Goal: Task Accomplishment & Management: Manage account settings

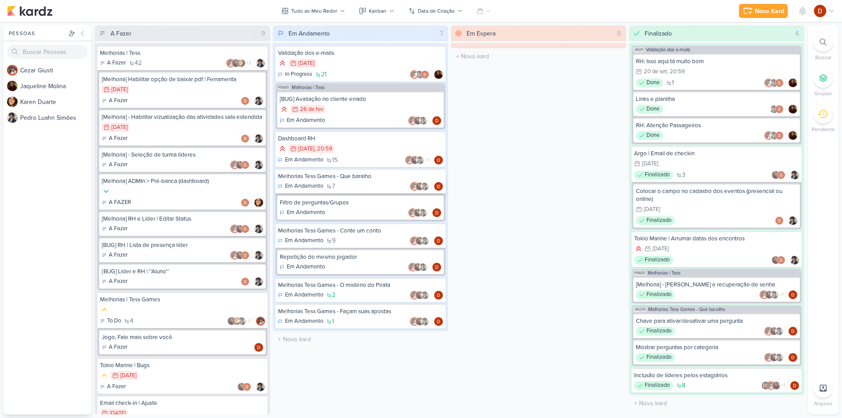
click at [346, 181] on div "Melhorias Tess Games - Que baralho Em Andamento 7" at bounding box center [360, 181] width 170 height 25
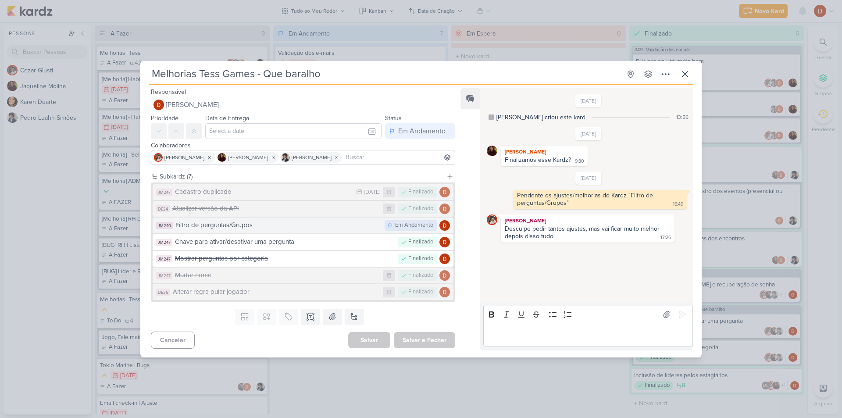
click at [257, 227] on div "Filtro de perguntas/Grupos" at bounding box center [277, 225] width 205 height 10
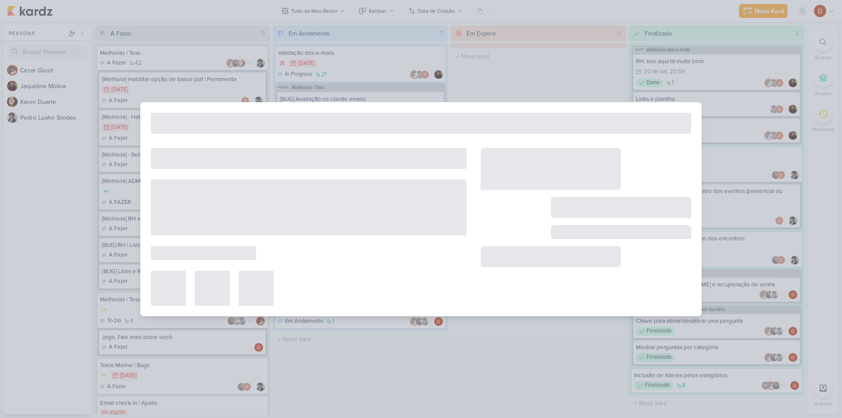
type input "Filtro de perguntas/Grupos"
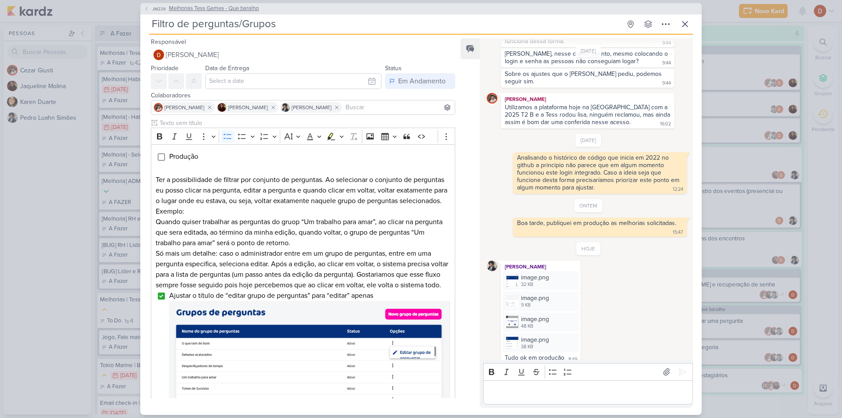
click at [154, 11] on span "JM239" at bounding box center [159, 9] width 16 height 7
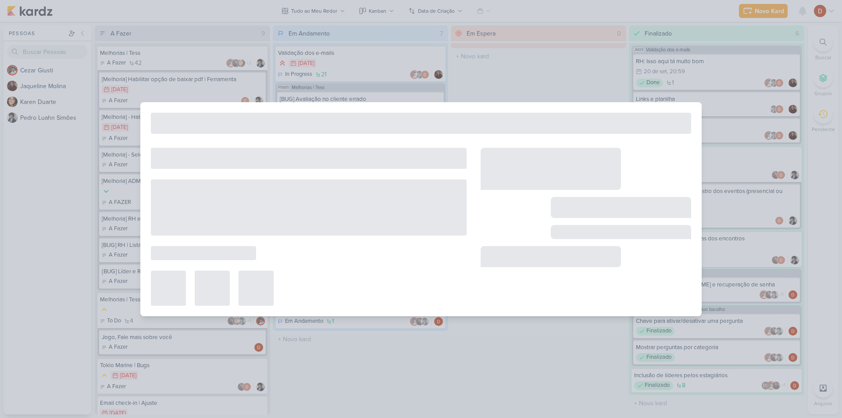
type input "Melhorias Tess Games - Que baralho"
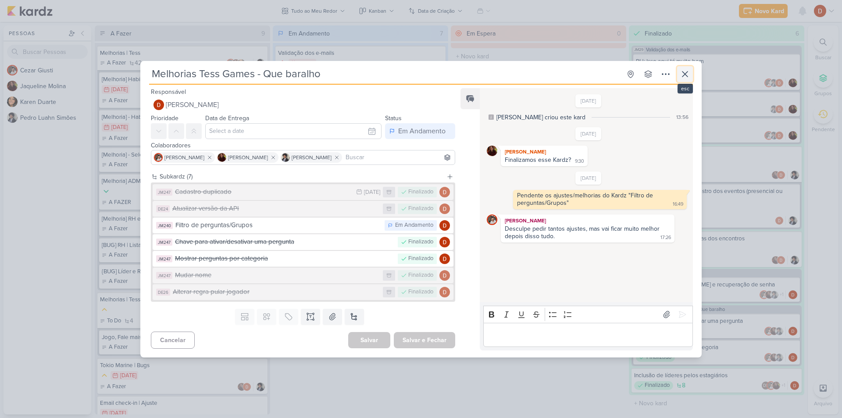
click at [682, 73] on icon at bounding box center [685, 74] width 11 height 11
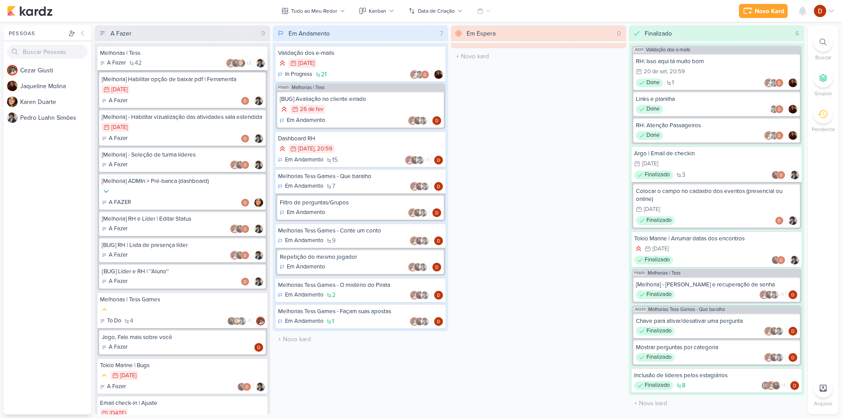
click at [178, 57] on div "Melhorias | Tess" at bounding box center [182, 53] width 165 height 8
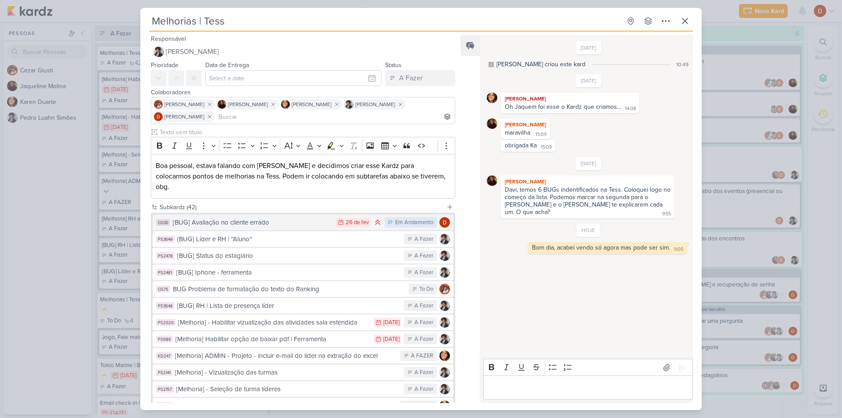
click at [276, 218] on div "[BUG] Avaliação no cliente errado" at bounding box center [252, 223] width 159 height 10
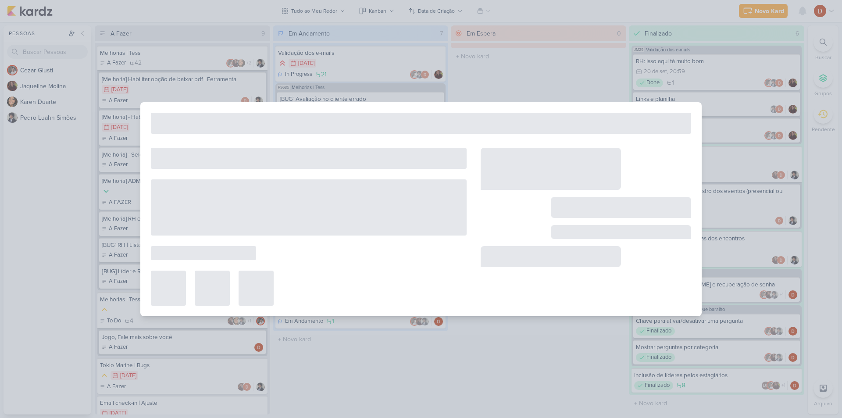
type input "[BUG] Avaliação no cliente errado"
type input "[DATE] 23:59"
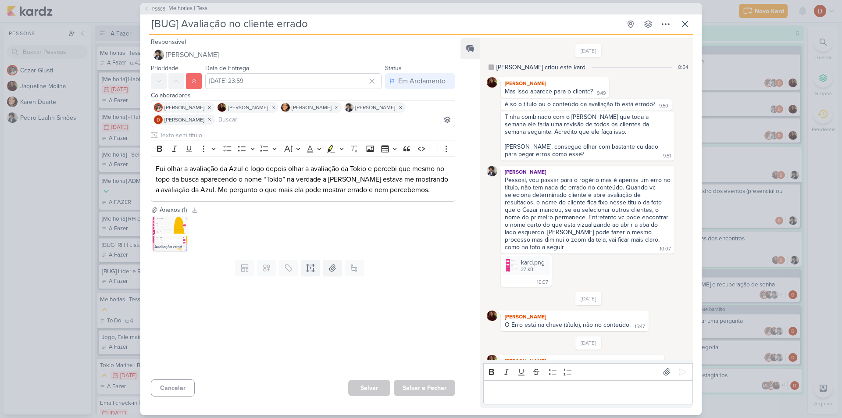
scroll to position [160, 0]
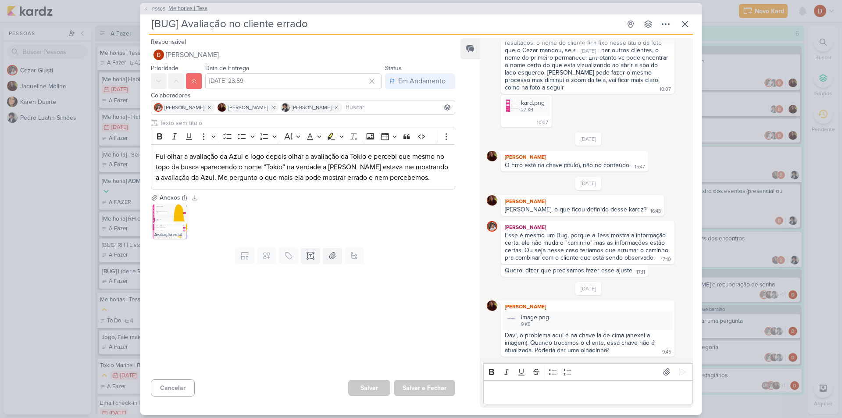
click at [150, 8] on button "PS685 Melhorias | Tess" at bounding box center [176, 8] width 64 height 9
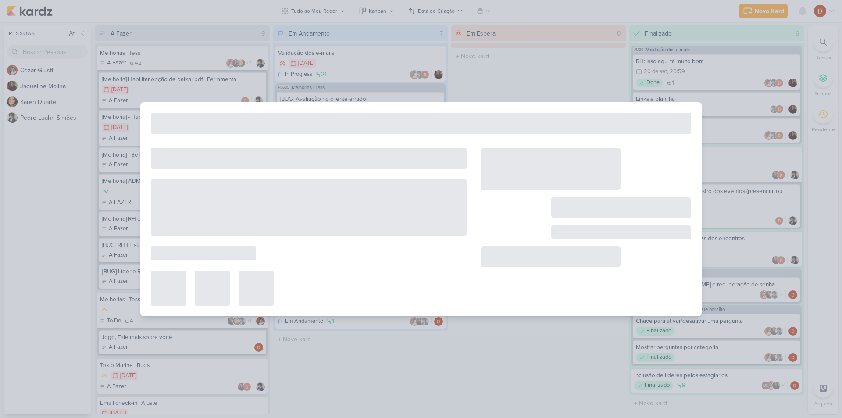
type input "Melhorias | Tess"
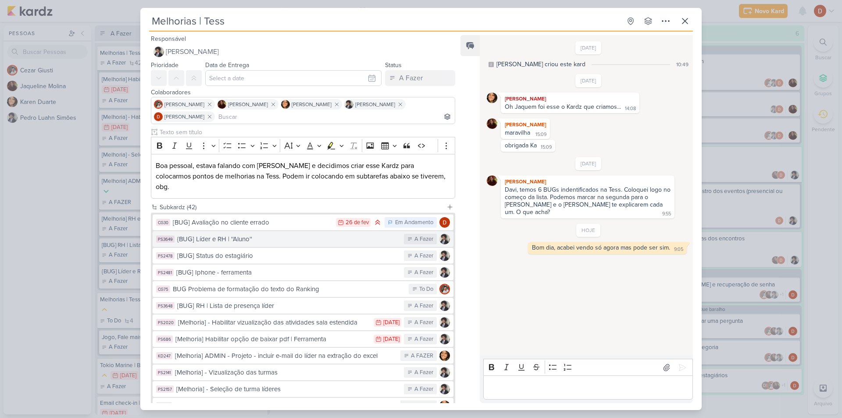
click at [234, 234] on div "{BUG] Líder e RH | ''Aluno''" at bounding box center [288, 239] width 222 height 10
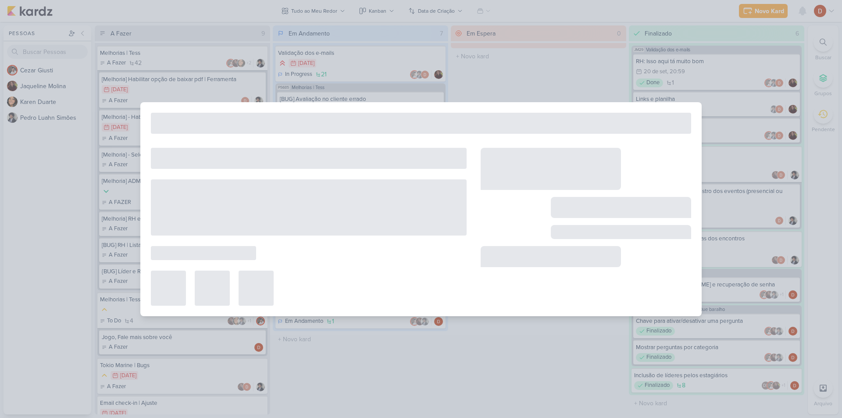
type input "{BUG] Líder e RH | ''Aluno''"
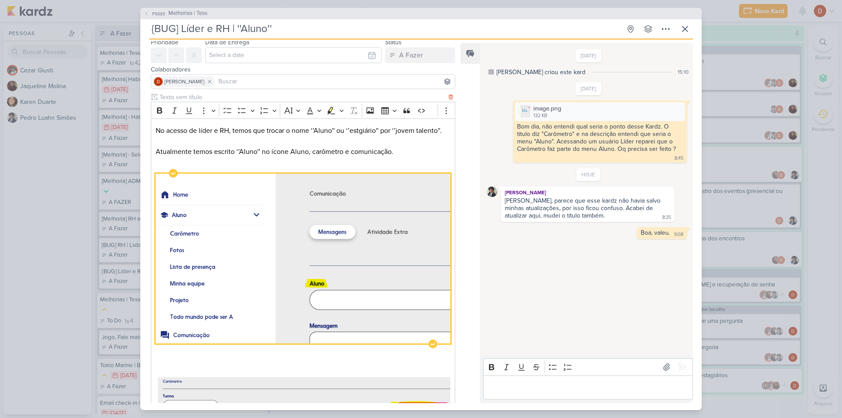
scroll to position [0, 0]
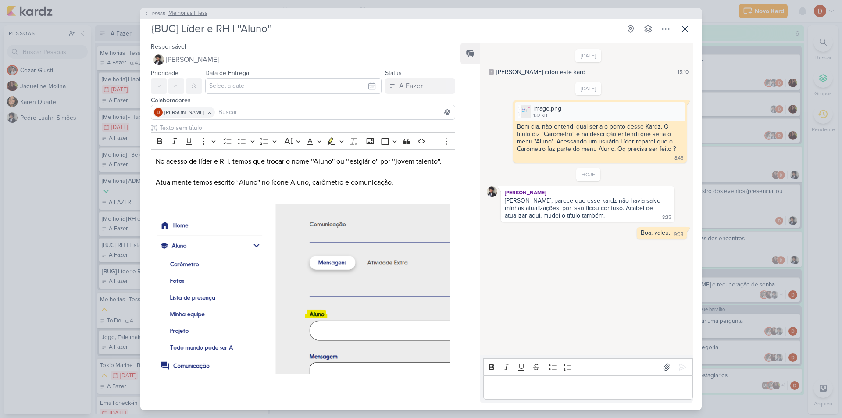
click at [154, 13] on span "PS685" at bounding box center [159, 14] width 16 height 7
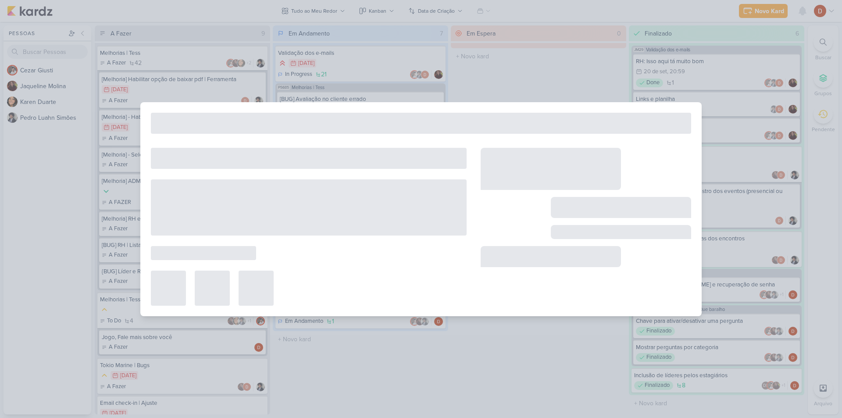
type input "Melhorias | Tess"
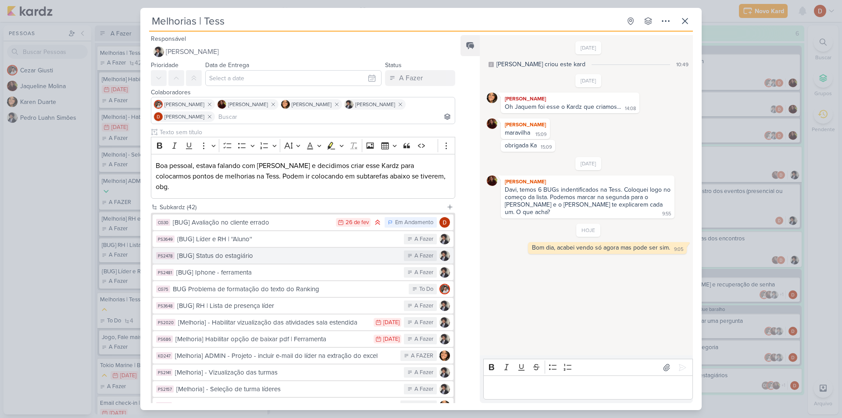
click at [218, 251] on div "[BUG] Status do estagiário" at bounding box center [288, 256] width 222 height 10
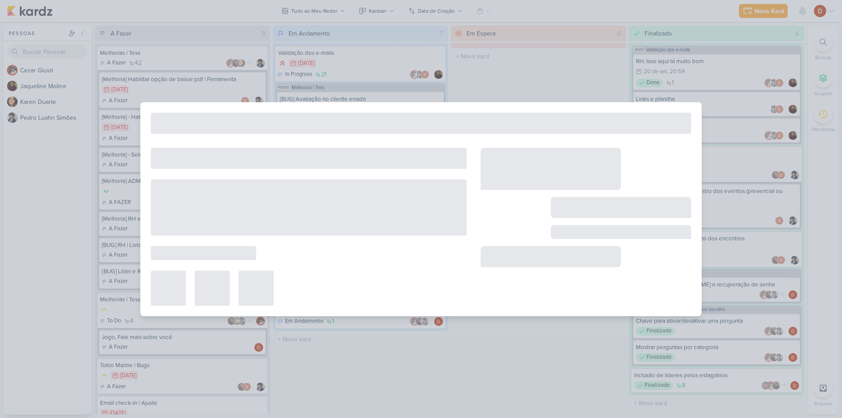
type input "[BUG] Status do estagiário"
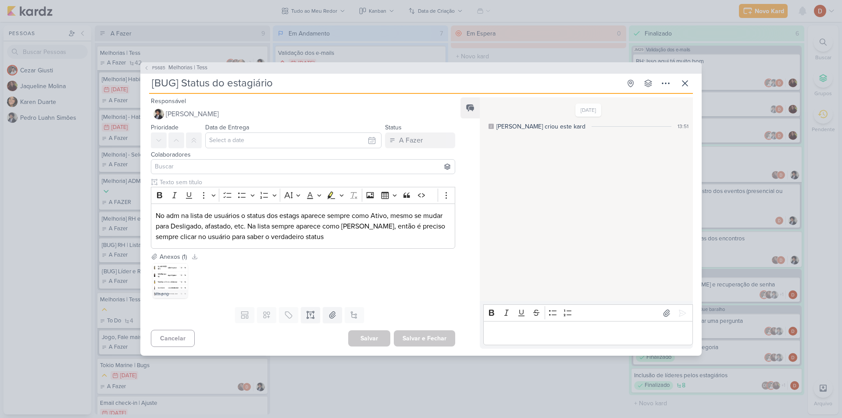
click at [228, 169] on input at bounding box center [303, 166] width 300 height 11
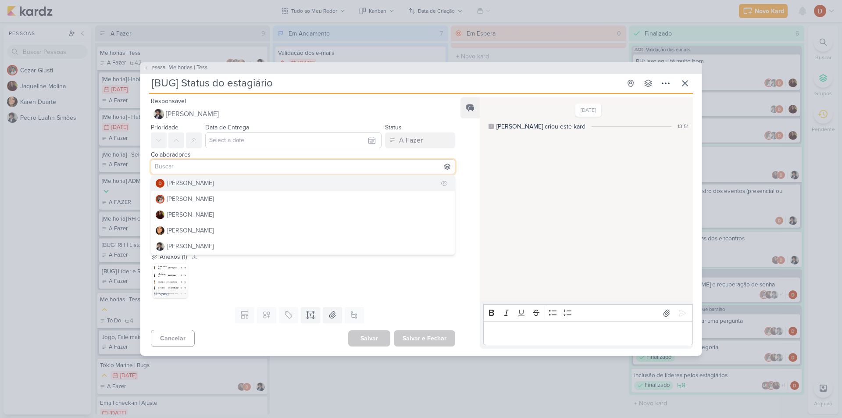
click at [194, 184] on div "[PERSON_NAME]" at bounding box center [190, 182] width 46 height 9
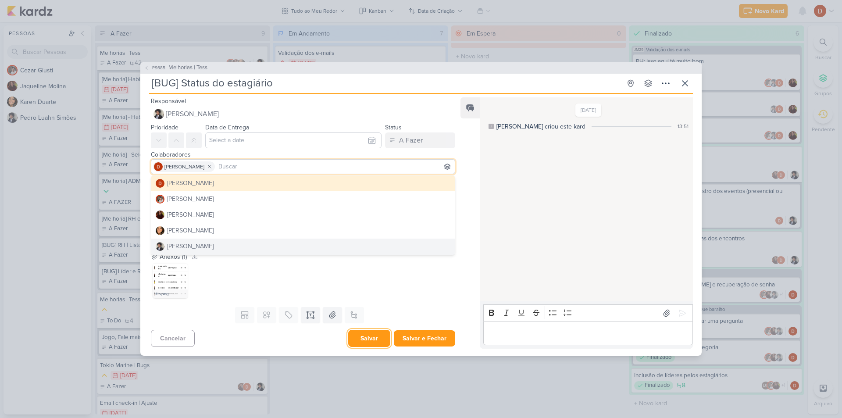
click at [371, 344] on button "Salvar" at bounding box center [369, 338] width 42 height 17
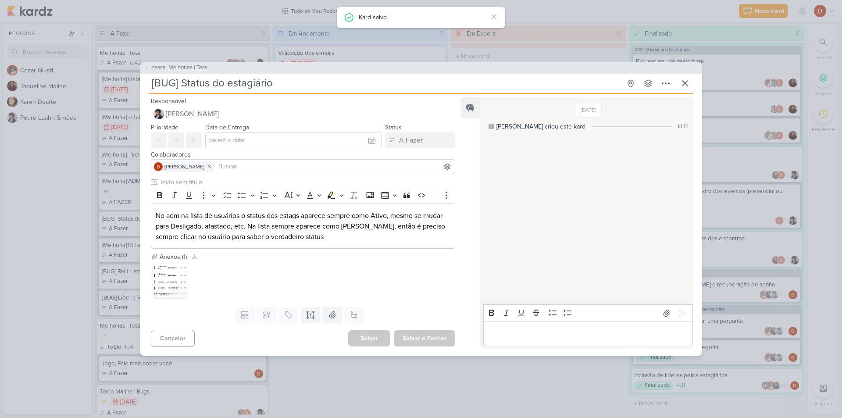
click at [162, 71] on span "PS685" at bounding box center [159, 67] width 16 height 7
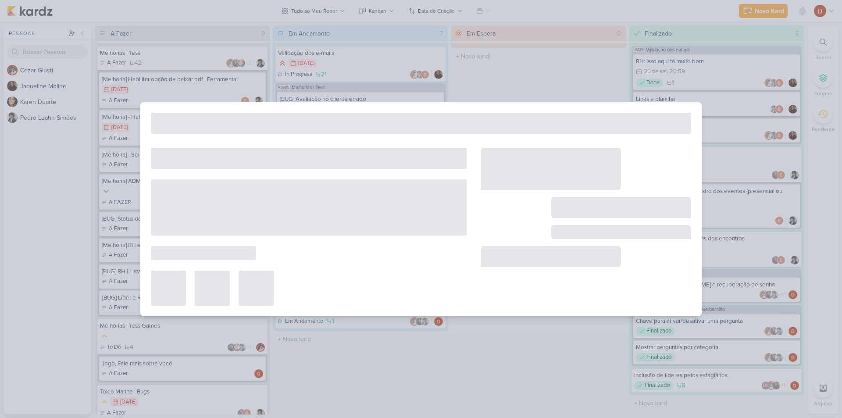
type input "Melhorias | Tess"
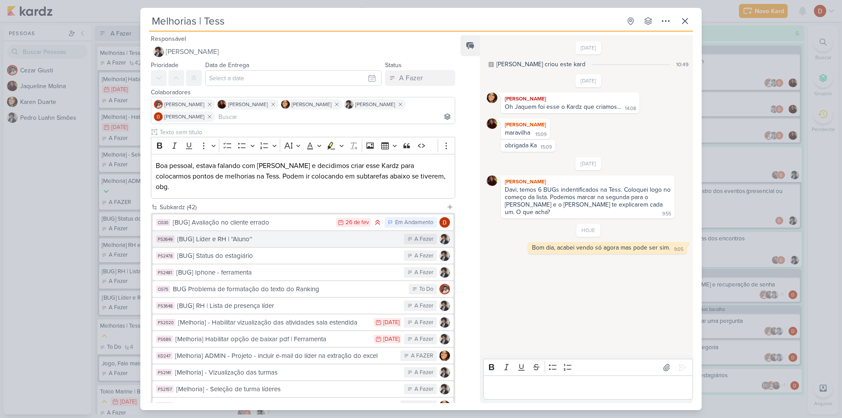
click at [244, 234] on div "{BUG] Líder e RH | ''Aluno''" at bounding box center [288, 239] width 222 height 10
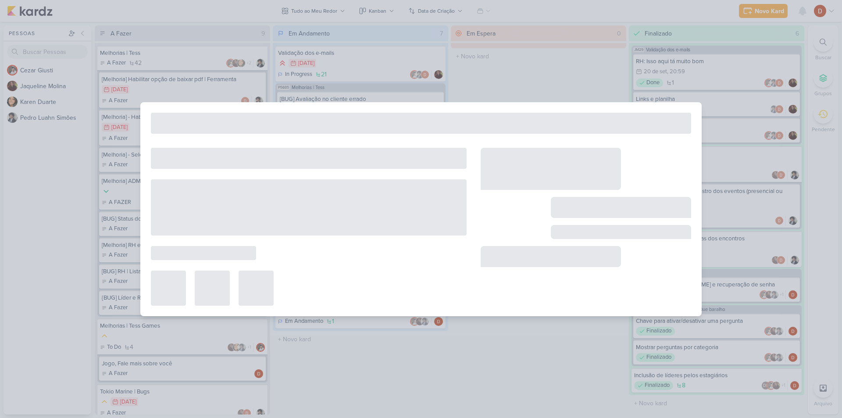
type input "{BUG] Líder e RH | ''Aluno''"
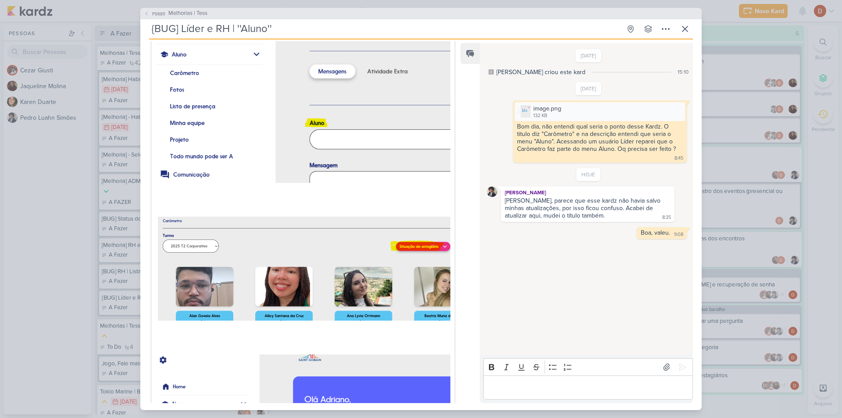
scroll to position [175, 0]
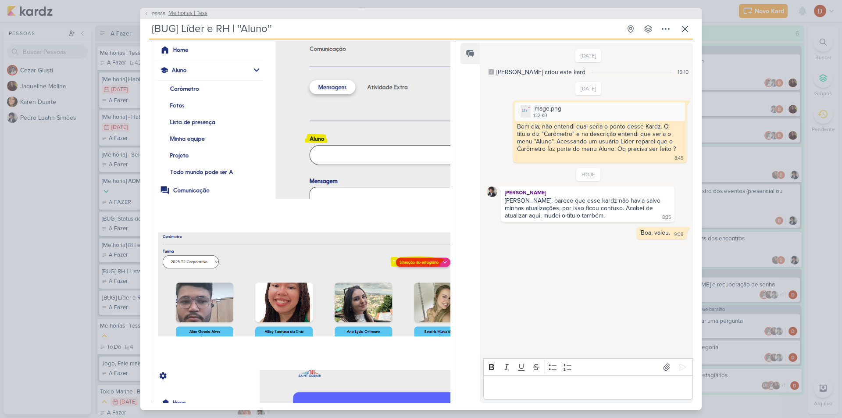
click at [156, 14] on span "PS685" at bounding box center [159, 14] width 16 height 7
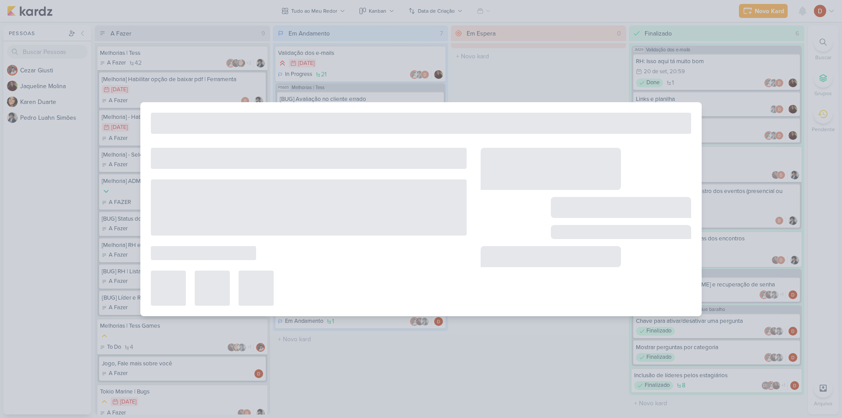
type input "Melhorias | Tess"
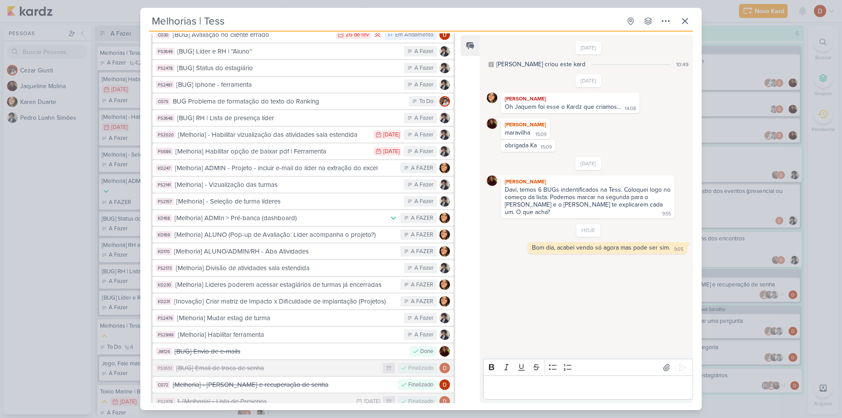
scroll to position [0, 0]
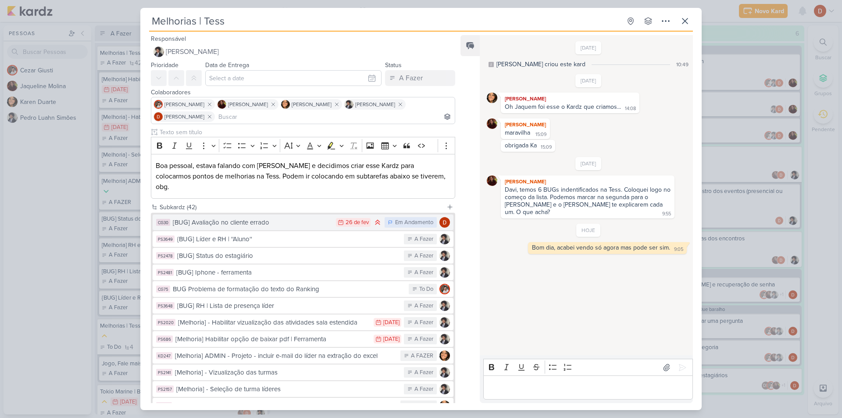
click at [217, 218] on div "[BUG] Avaliação no cliente errado" at bounding box center [252, 223] width 159 height 10
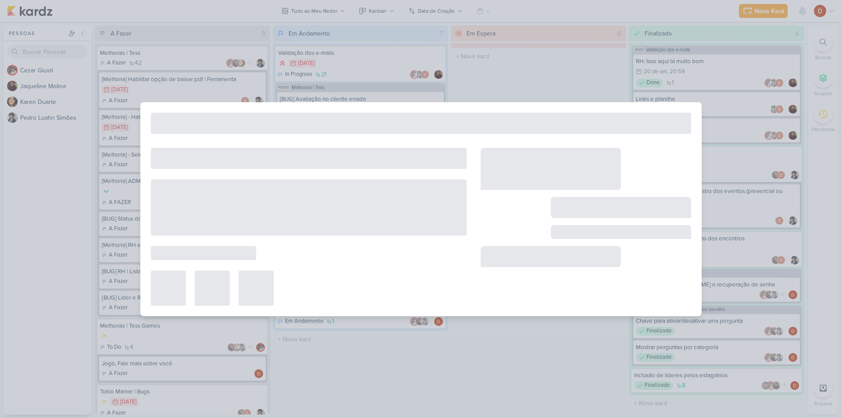
type input "[BUG] Avaliação no cliente errado"
type input "[DATE] 23:59"
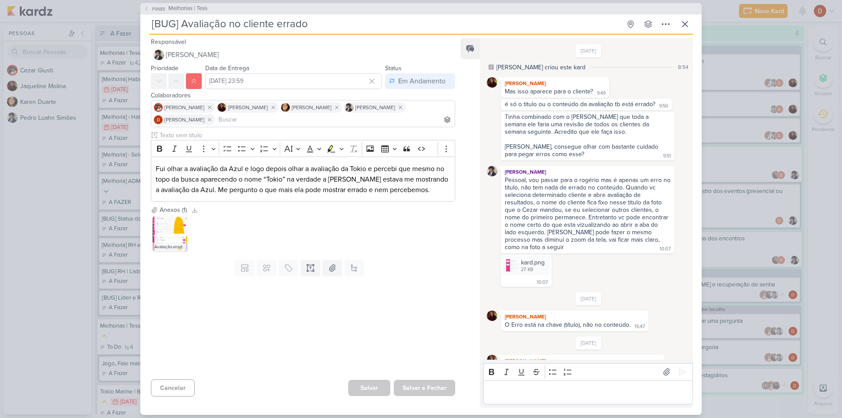
scroll to position [160, 0]
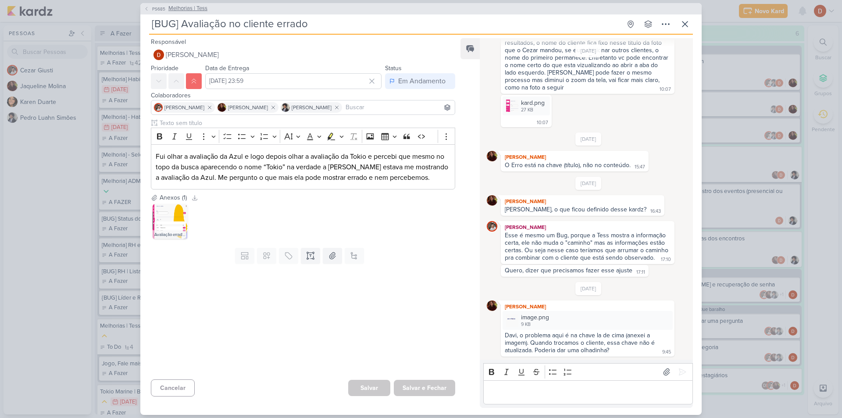
click at [148, 9] on icon at bounding box center [146, 8] width 5 height 5
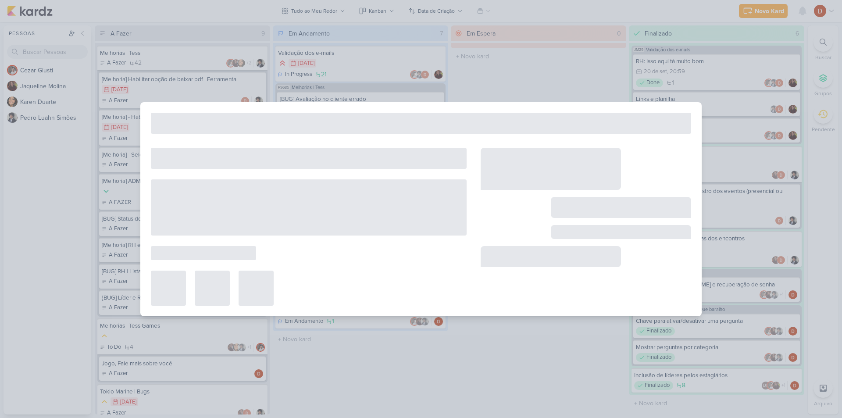
type input "Melhorias | Tess"
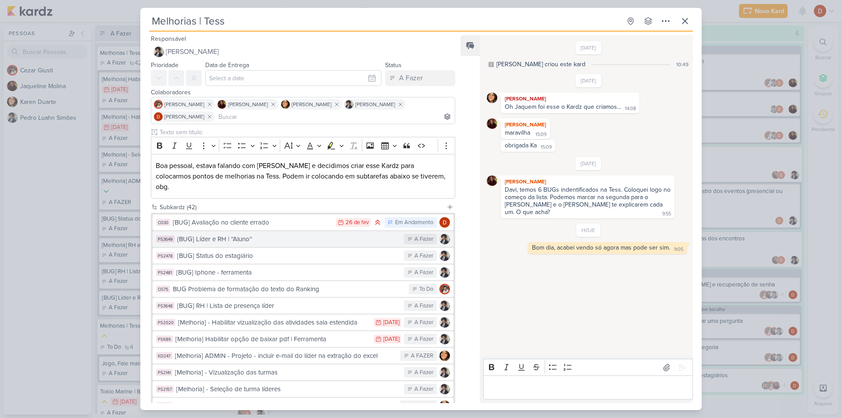
click at [239, 234] on div "{BUG] Líder e RH | ''Aluno''" at bounding box center [288, 239] width 222 height 10
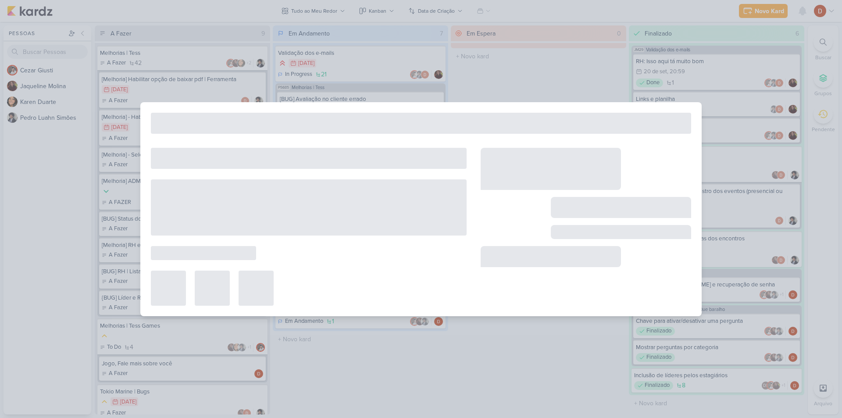
type input "{BUG] Líder e RH | ''Aluno''"
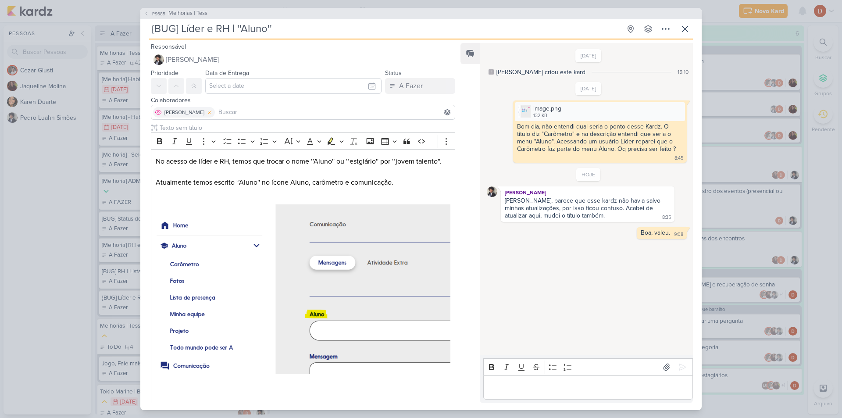
click at [213, 112] on icon at bounding box center [210, 112] width 6 height 6
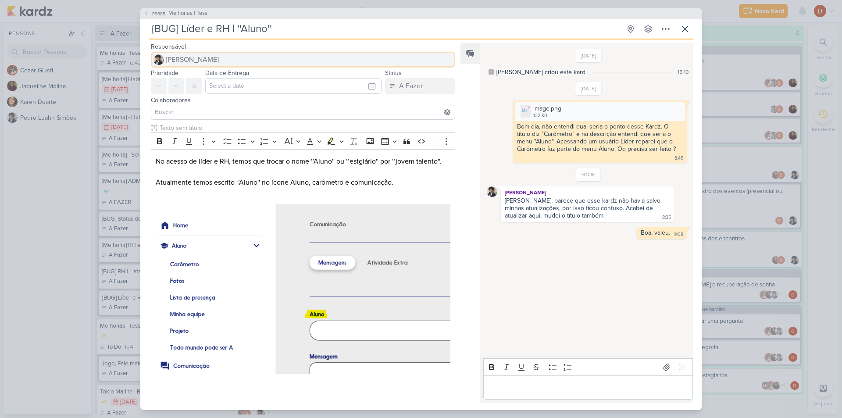
click at [191, 57] on span "[PERSON_NAME]" at bounding box center [192, 59] width 53 height 11
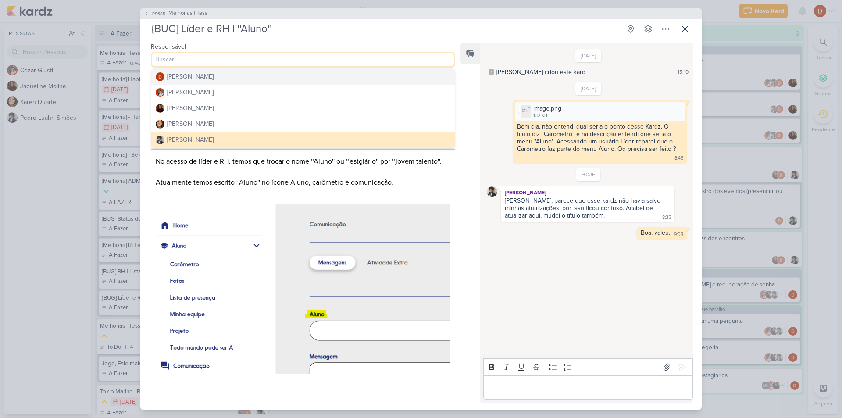
click at [190, 77] on div "[PERSON_NAME]" at bounding box center [190, 76] width 46 height 9
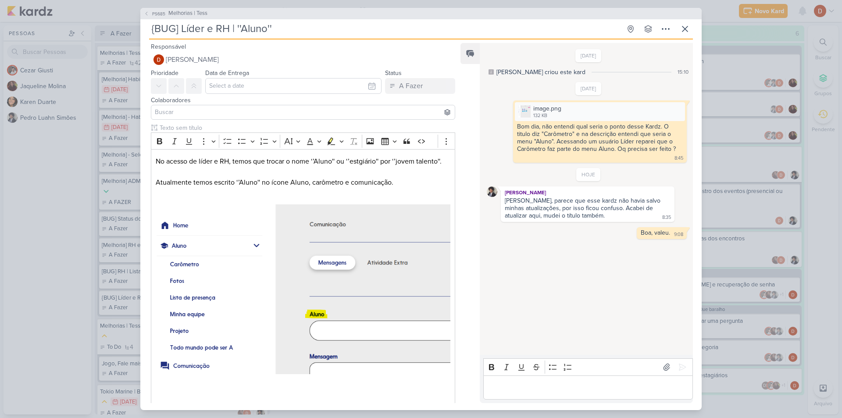
click at [182, 112] on input at bounding box center [303, 112] width 300 height 11
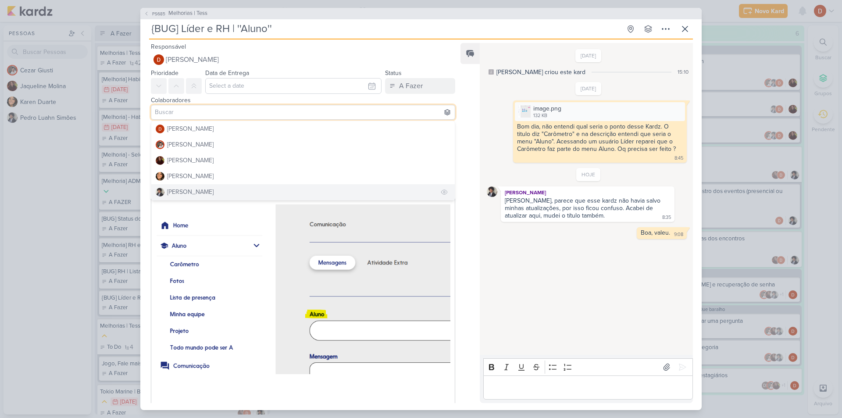
click at [188, 196] on div "[PERSON_NAME]" at bounding box center [190, 191] width 46 height 9
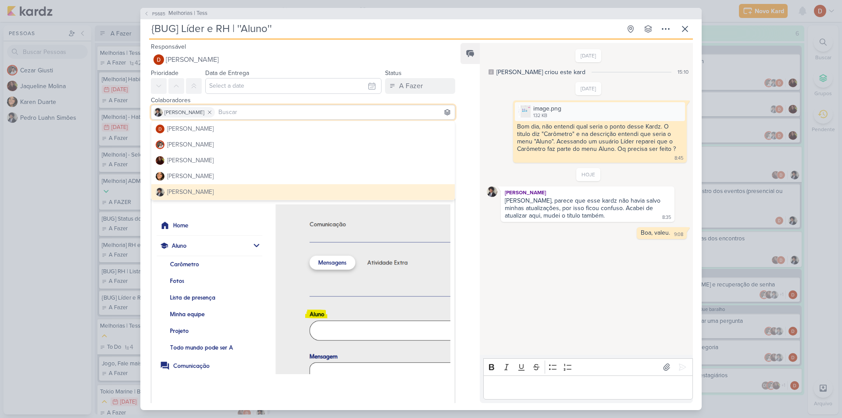
drag, startPoint x: 617, startPoint y: 288, endPoint x: 602, endPoint y: 282, distance: 16.4
click at [617, 287] on div "[DATE] [PERSON_NAME] criou este kard 15:10 [DATE]" at bounding box center [586, 199] width 212 height 311
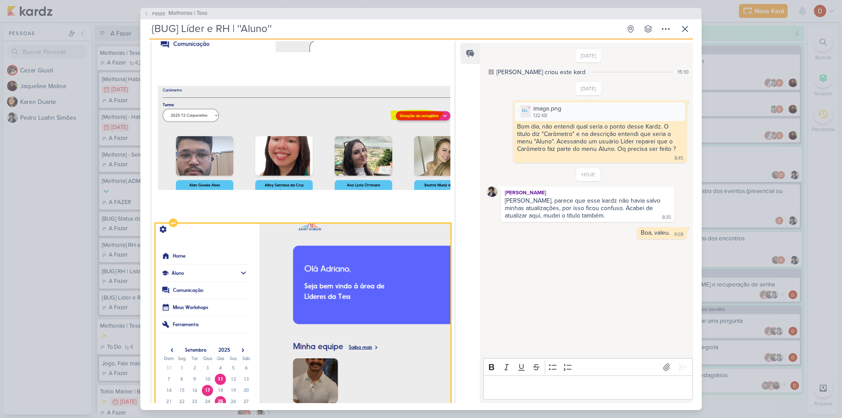
scroll to position [413, 0]
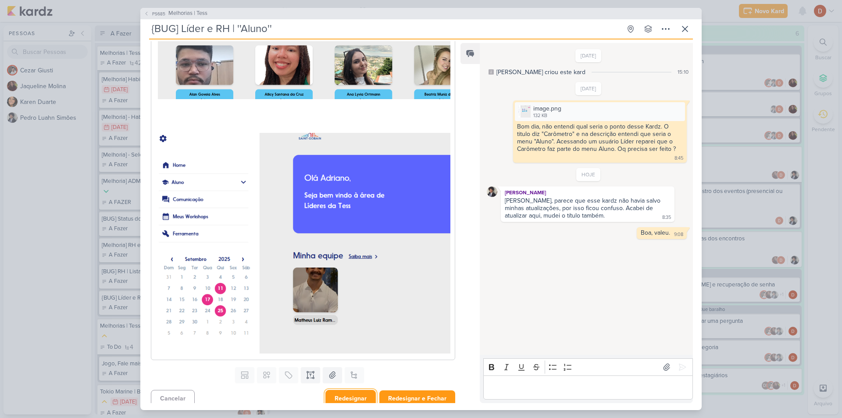
click at [368, 390] on button "Redesignar" at bounding box center [350, 398] width 50 height 17
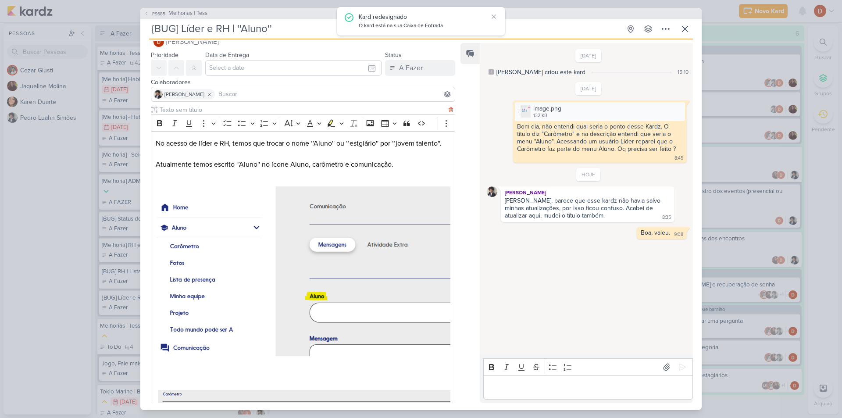
scroll to position [0, 0]
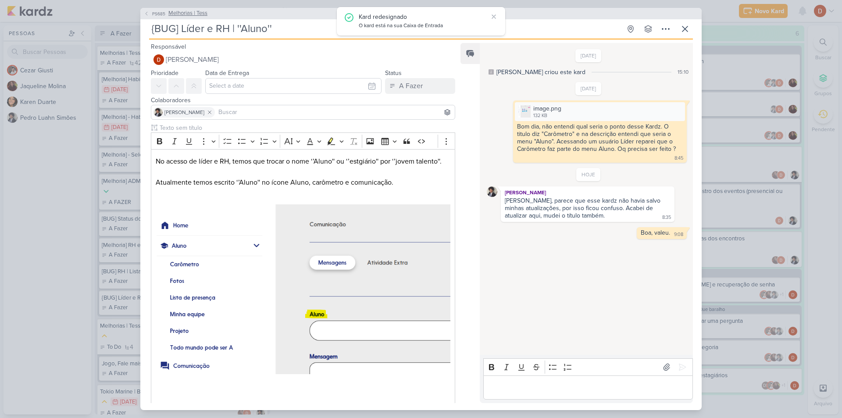
click at [158, 15] on span "PS685" at bounding box center [159, 14] width 16 height 7
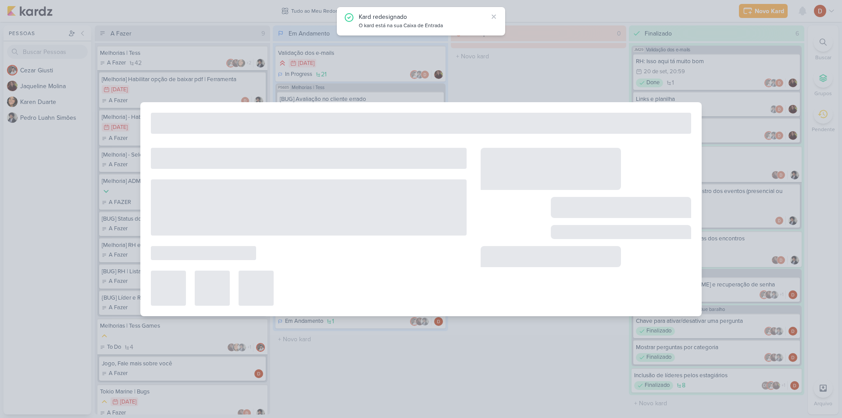
type input "Melhorias | Tess"
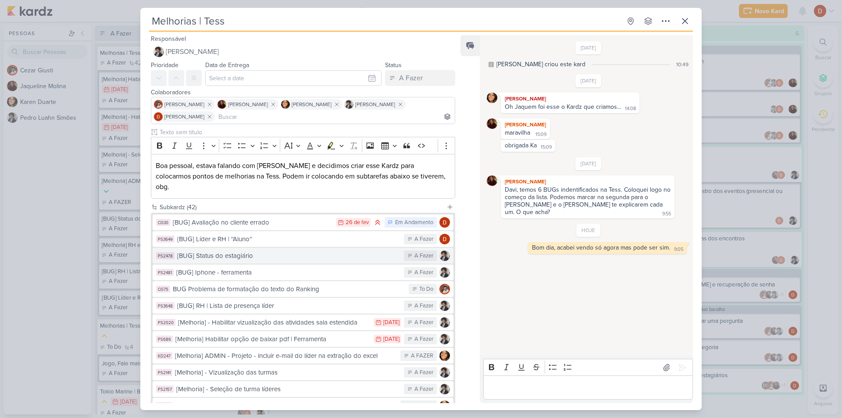
click at [271, 251] on div "[BUG] Status do estagiário" at bounding box center [288, 256] width 222 height 10
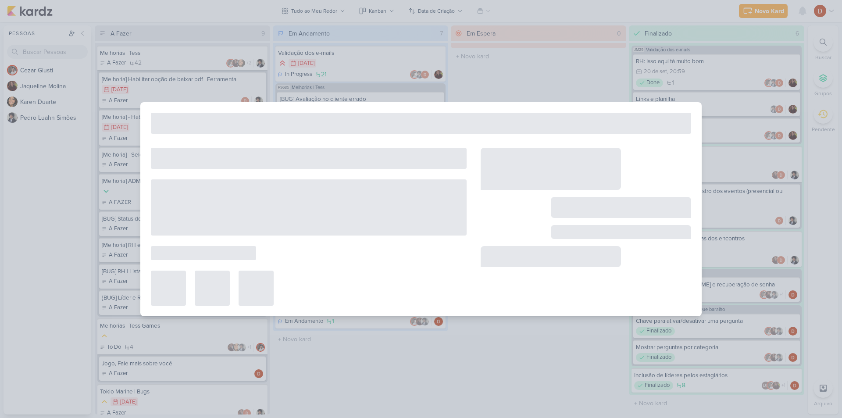
type input "[BUG] Status do estagiário"
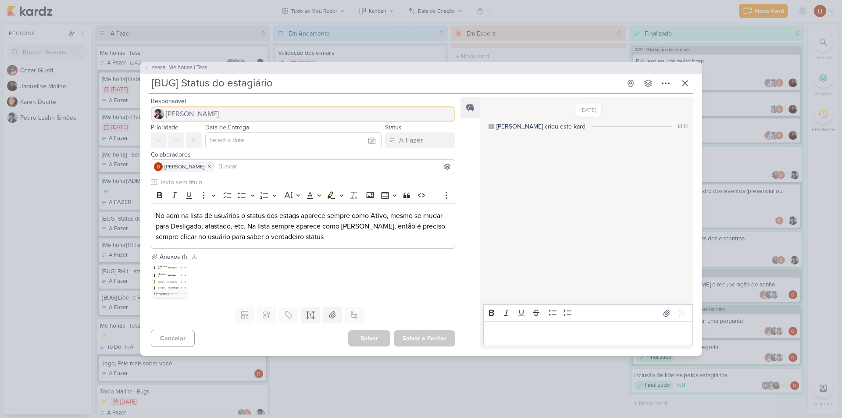
click at [188, 119] on span "[PERSON_NAME]" at bounding box center [192, 114] width 53 height 11
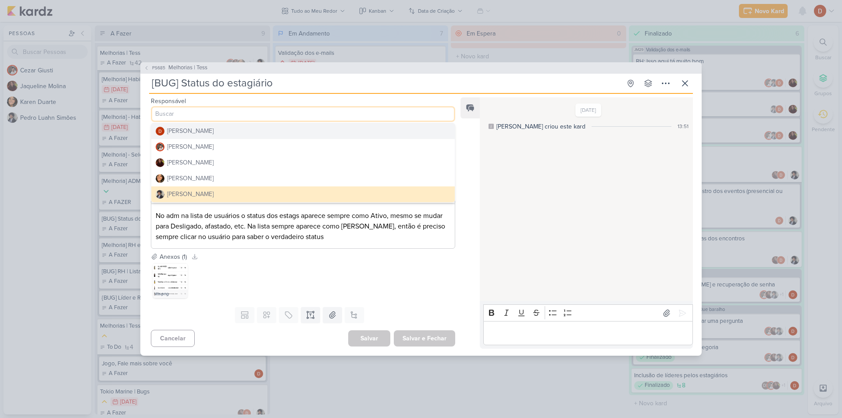
click at [199, 130] on div "[PERSON_NAME]" at bounding box center [190, 130] width 46 height 9
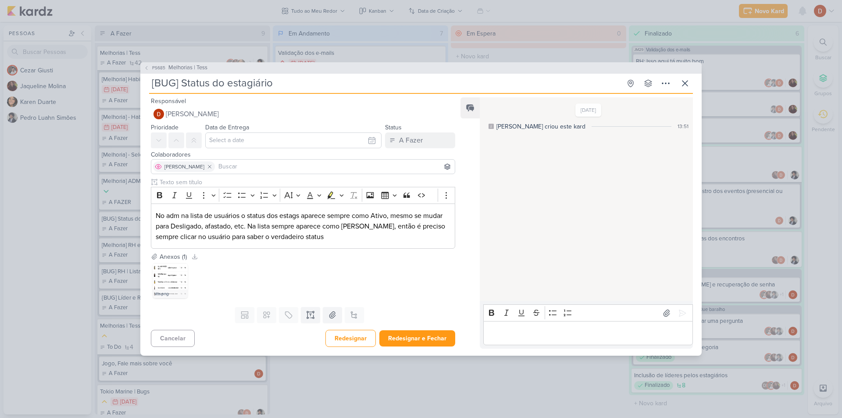
click at [189, 168] on span "[PERSON_NAME]" at bounding box center [184, 167] width 40 height 8
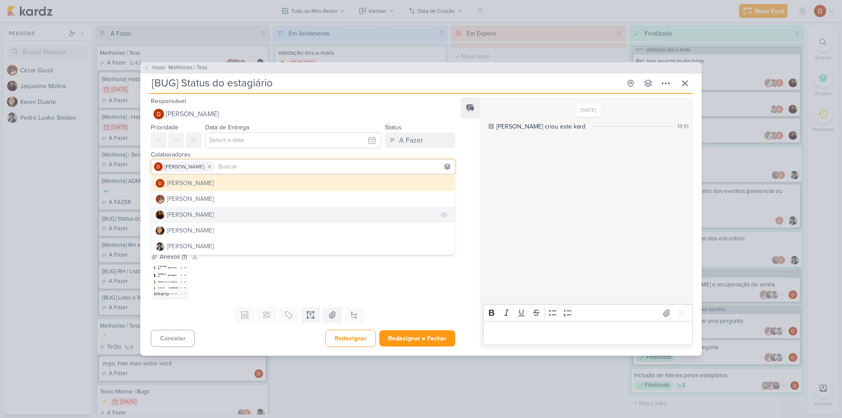
click at [185, 210] on button "[PERSON_NAME]" at bounding box center [302, 215] width 303 height 16
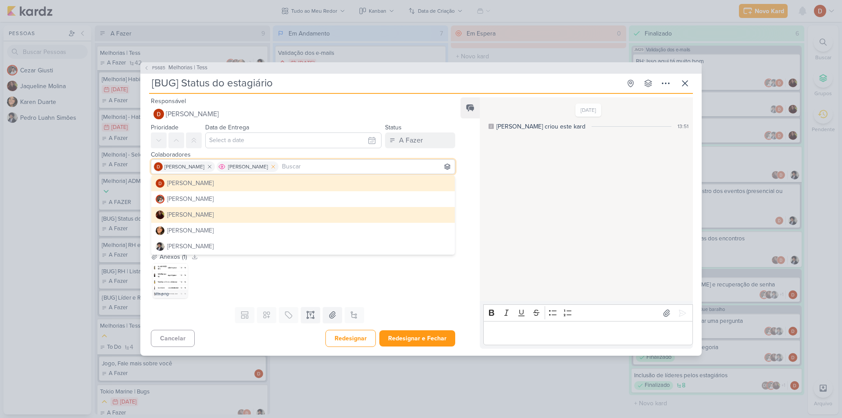
click at [275, 165] on icon at bounding box center [273, 166] width 3 height 3
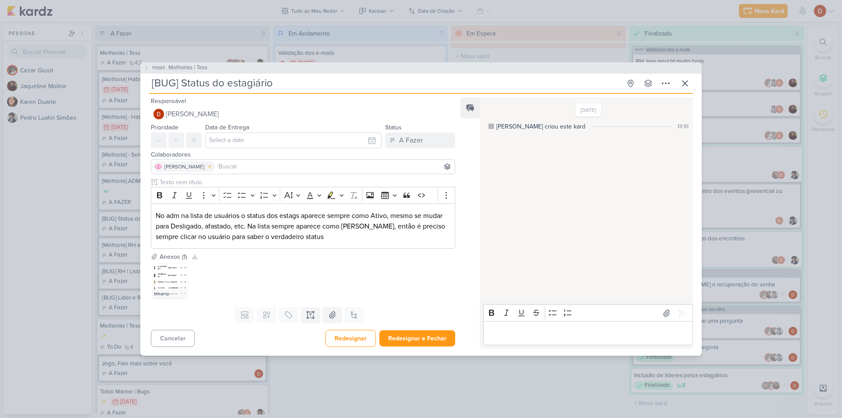
click at [213, 166] on icon at bounding box center [210, 167] width 6 height 6
click at [209, 168] on input at bounding box center [303, 166] width 300 height 11
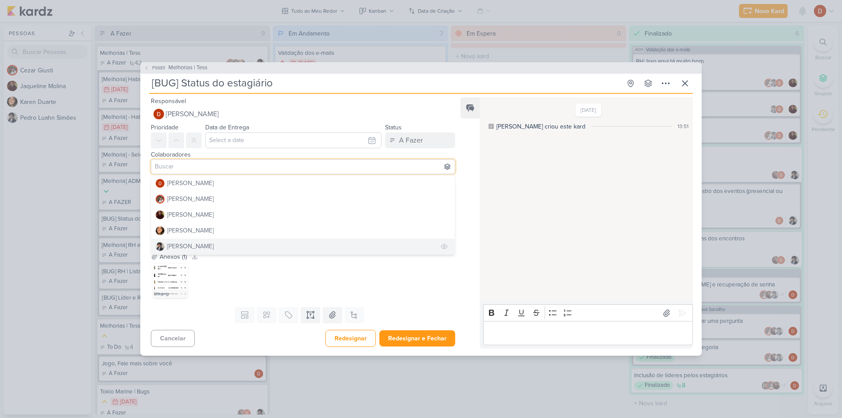
click at [212, 242] on div "[PERSON_NAME]" at bounding box center [190, 246] width 46 height 9
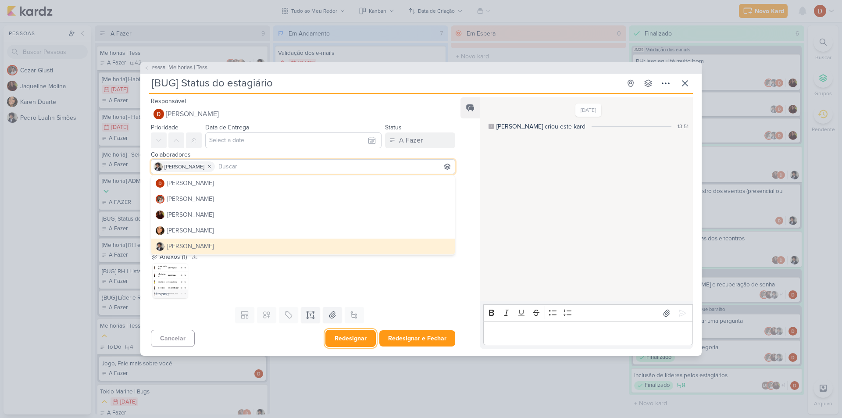
click at [360, 343] on button "Redesignar" at bounding box center [350, 338] width 50 height 17
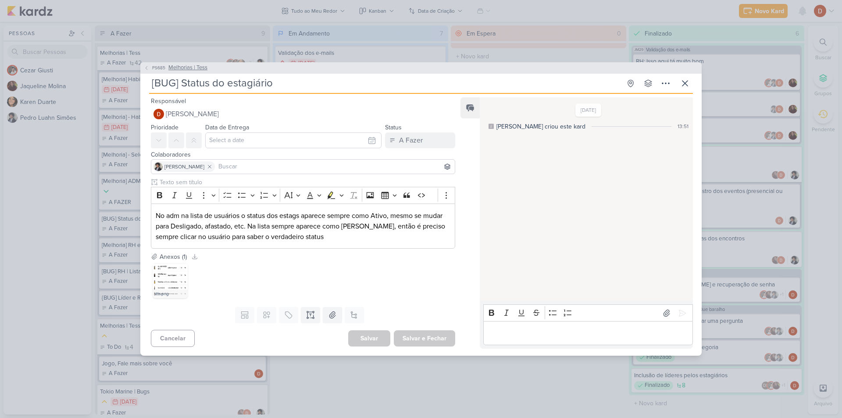
click at [154, 67] on span "PS685" at bounding box center [159, 67] width 16 height 7
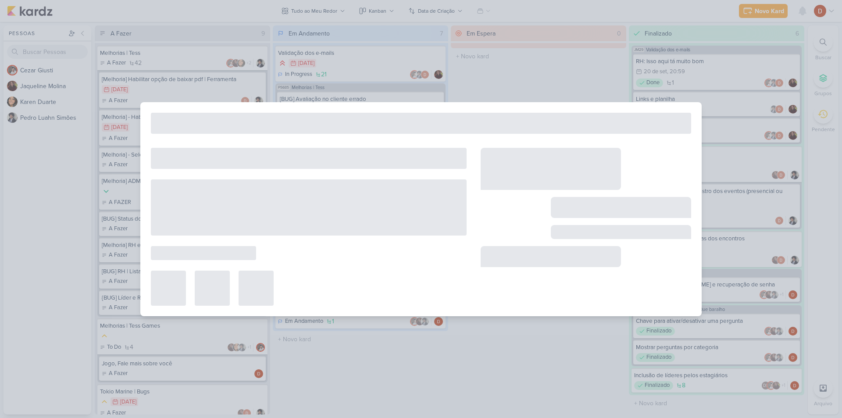
type input "Melhorias | Tess"
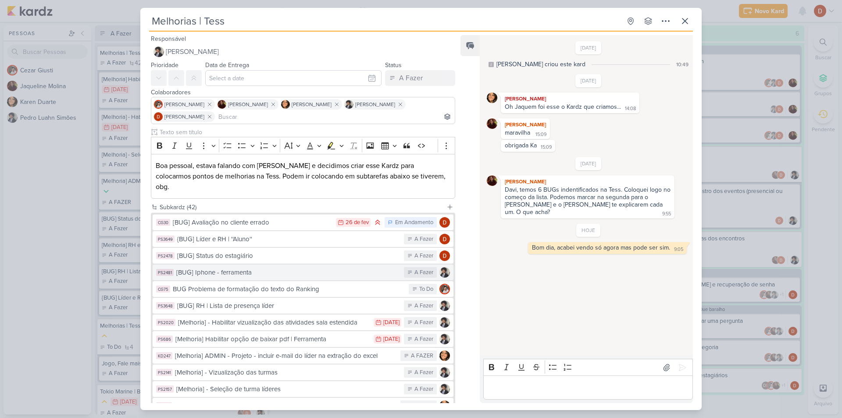
click at [250, 268] on div "[BUG] Iphone - ferramenta" at bounding box center [287, 273] width 223 height 10
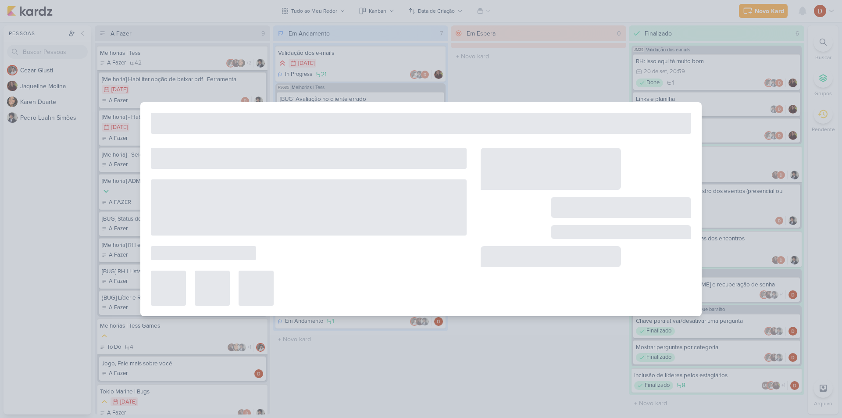
type input "[BUG] Iphone - ferramenta"
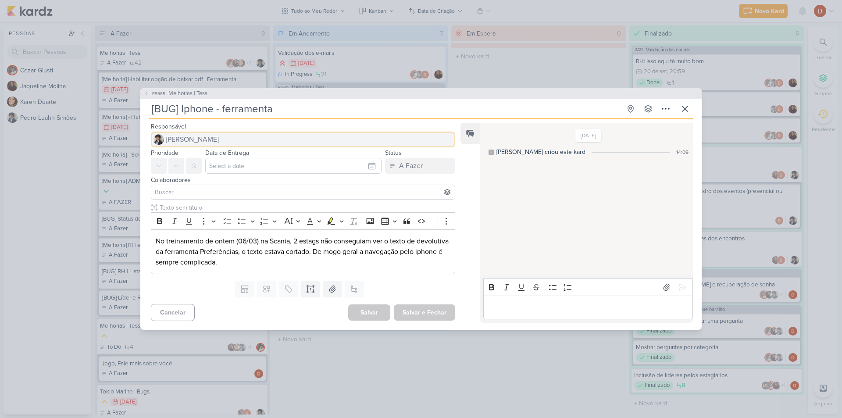
click at [182, 139] on span "[PERSON_NAME]" at bounding box center [192, 139] width 53 height 11
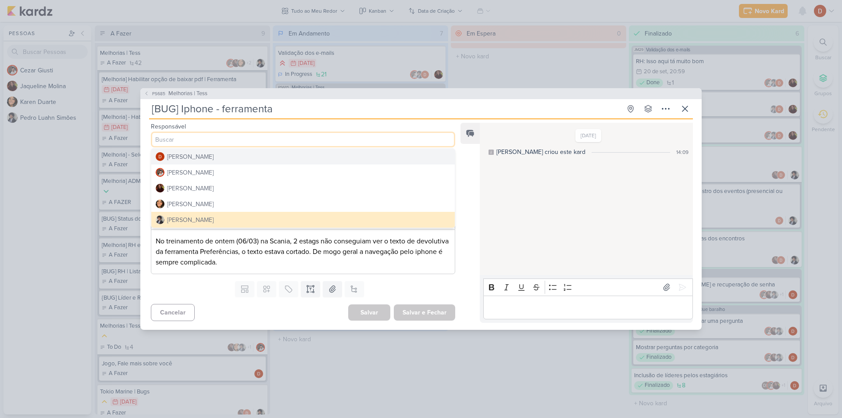
click at [180, 153] on div "[PERSON_NAME]" at bounding box center [190, 156] width 46 height 9
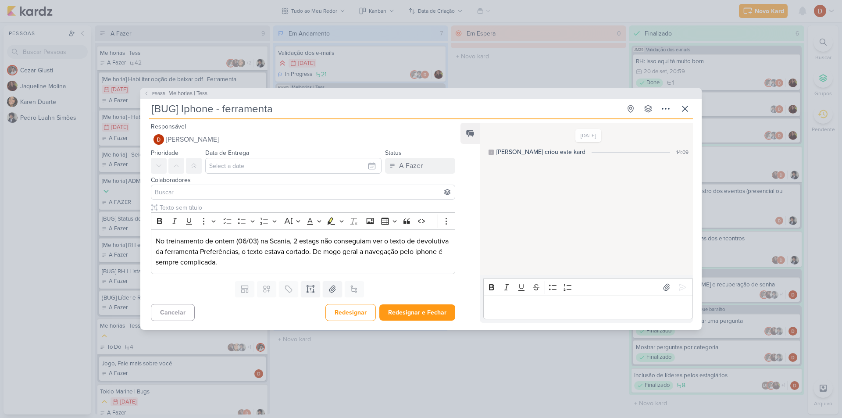
click at [175, 189] on input at bounding box center [303, 192] width 300 height 11
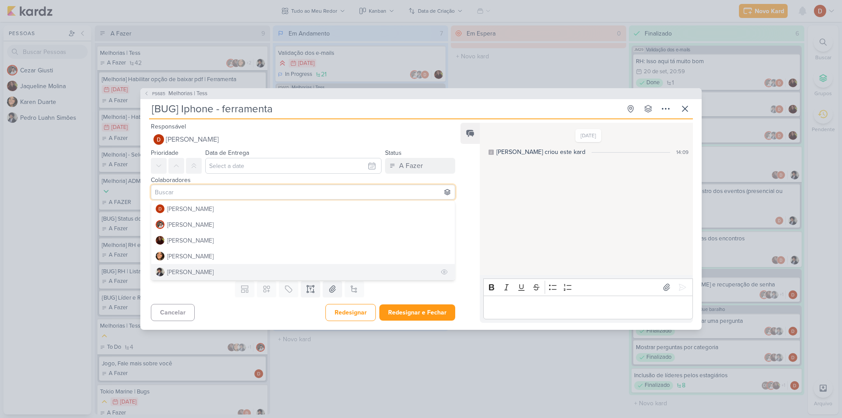
click at [193, 274] on div "[PERSON_NAME]" at bounding box center [190, 272] width 46 height 9
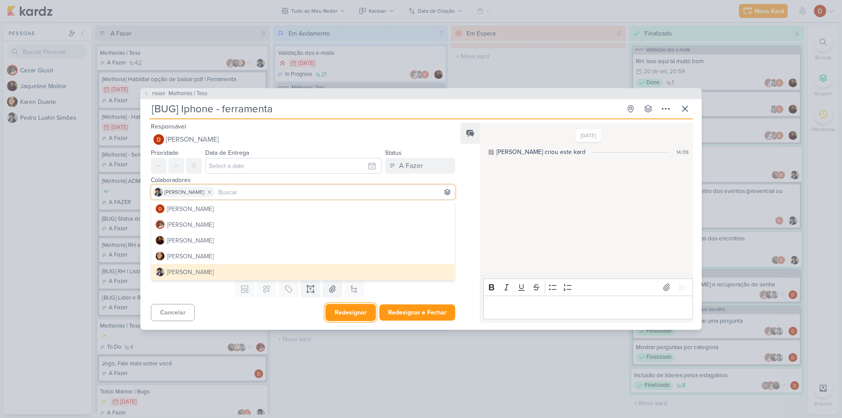
click at [359, 315] on button "Redesignar" at bounding box center [350, 312] width 50 height 17
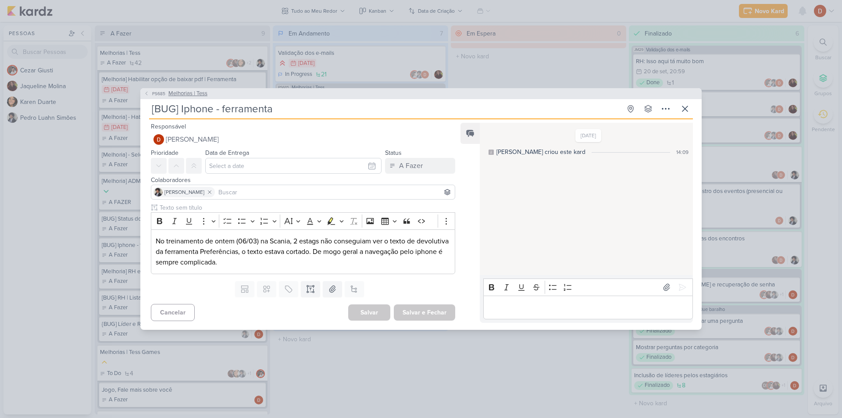
click at [151, 93] on span "PS685" at bounding box center [159, 93] width 16 height 7
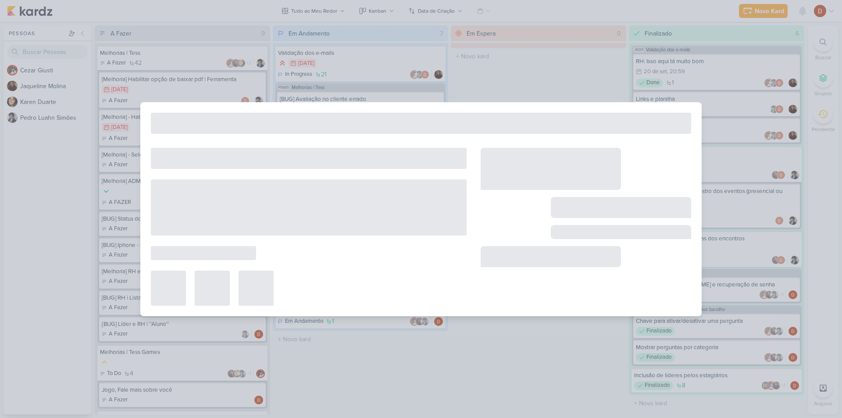
type input "Melhorias | Tess"
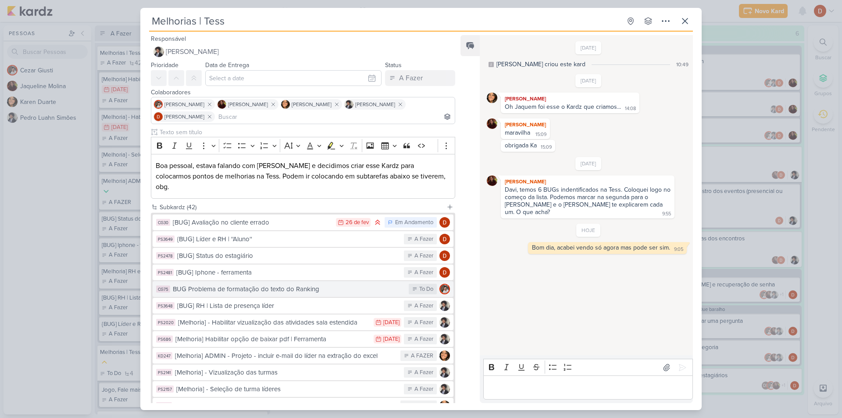
click at [251, 284] on div "BUG Problema de formatação do texto do Ranking" at bounding box center [289, 289] width 232 height 10
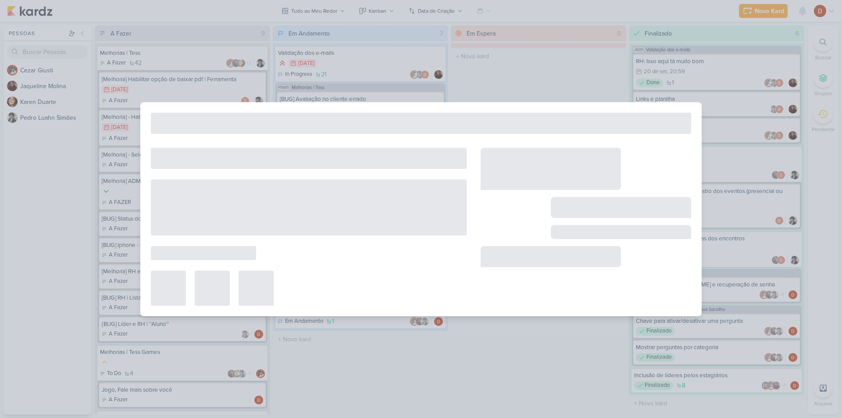
type input "BUG Problema de formatação do texto do Ranking"
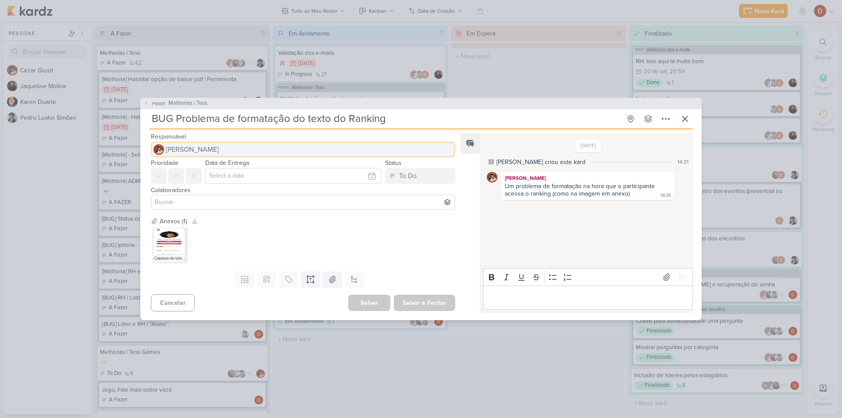
click at [175, 149] on span "[PERSON_NAME]" at bounding box center [192, 149] width 53 height 11
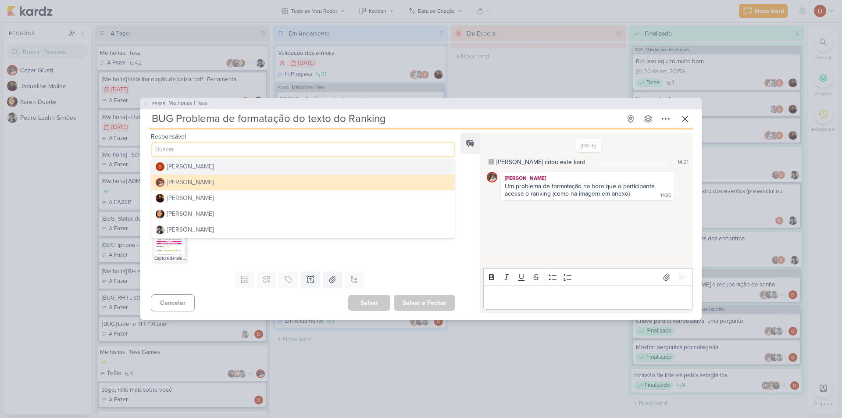
click at [179, 167] on div "[PERSON_NAME]" at bounding box center [190, 166] width 46 height 9
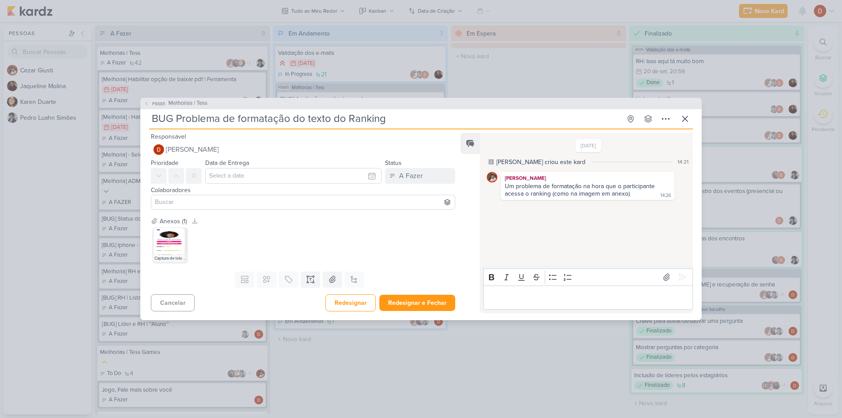
click at [176, 199] on input at bounding box center [303, 202] width 300 height 11
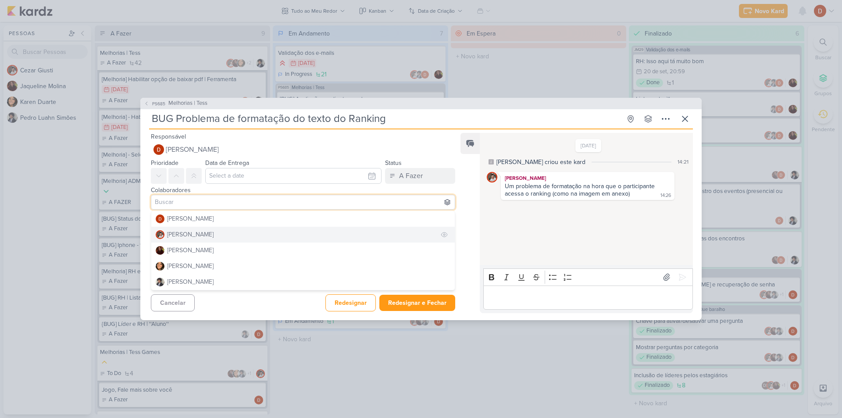
click at [186, 237] on div "[PERSON_NAME]" at bounding box center [190, 234] width 46 height 9
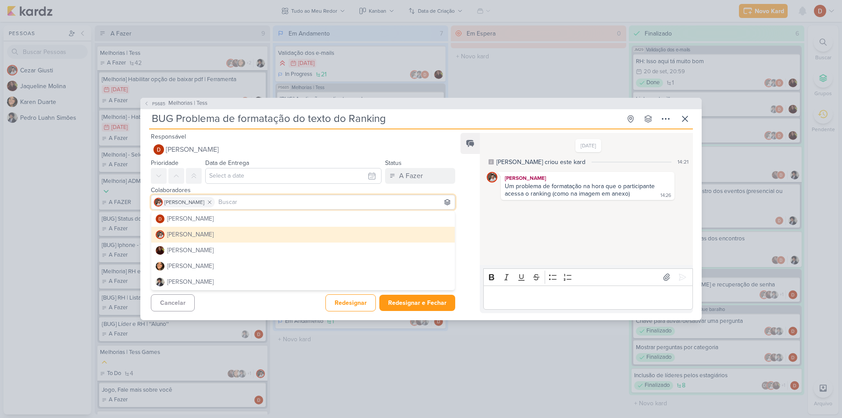
click at [223, 203] on input at bounding box center [335, 202] width 236 height 11
click at [189, 277] on div "[PERSON_NAME]" at bounding box center [190, 281] width 46 height 9
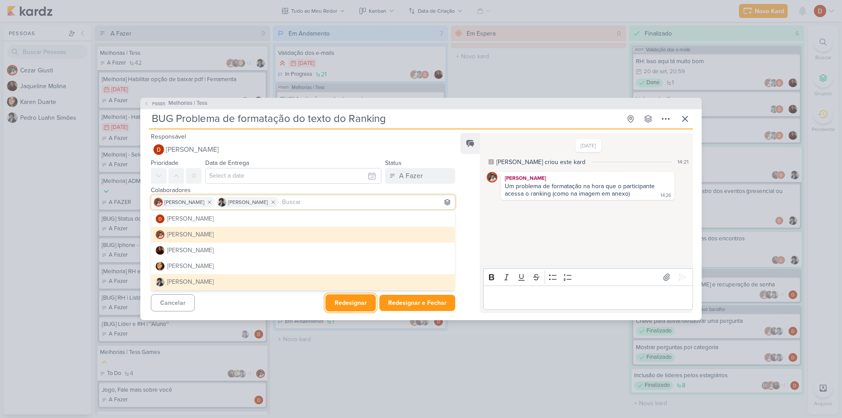
click at [331, 309] on button "Redesignar" at bounding box center [350, 302] width 50 height 17
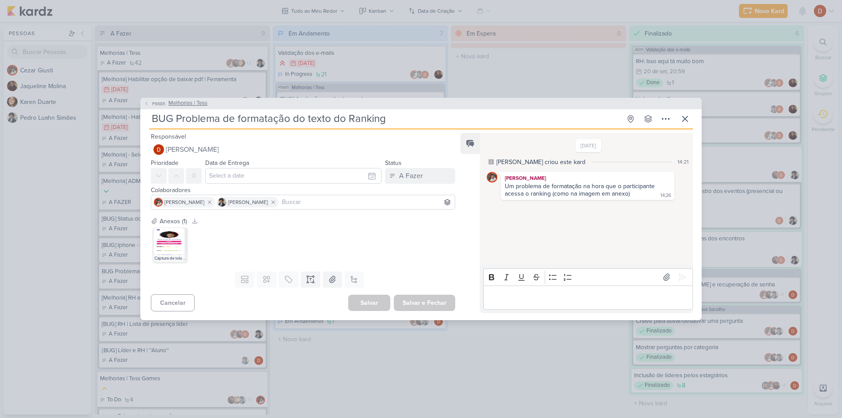
click at [144, 102] on icon at bounding box center [146, 103] width 5 height 5
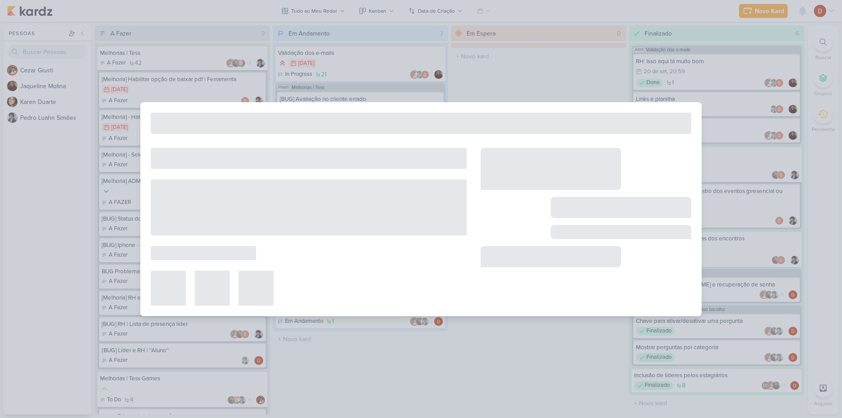
type input "Melhorias | Tess"
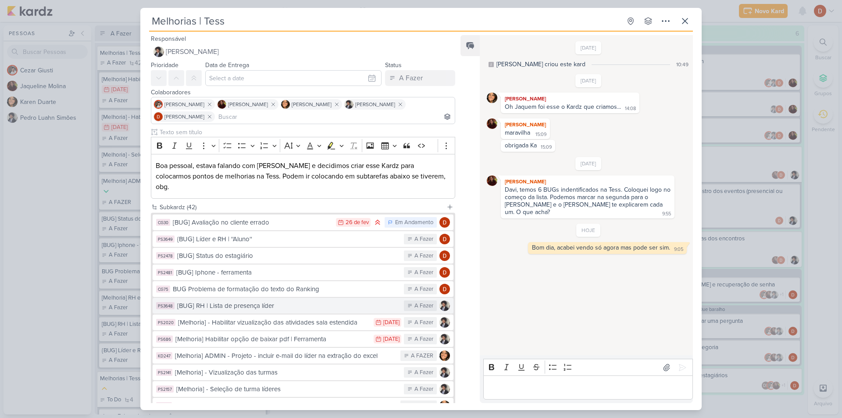
click at [263, 301] on div "[BUG] RH | Lista de presença líder" at bounding box center [288, 306] width 222 height 10
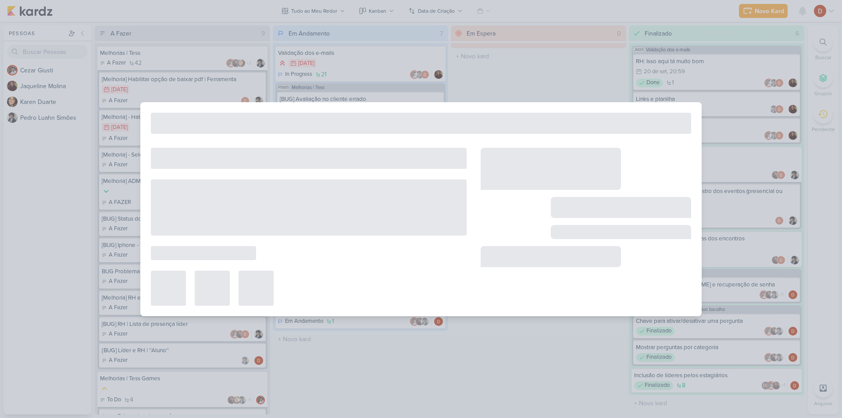
type input "[BUG] RH | Lista de presença líder"
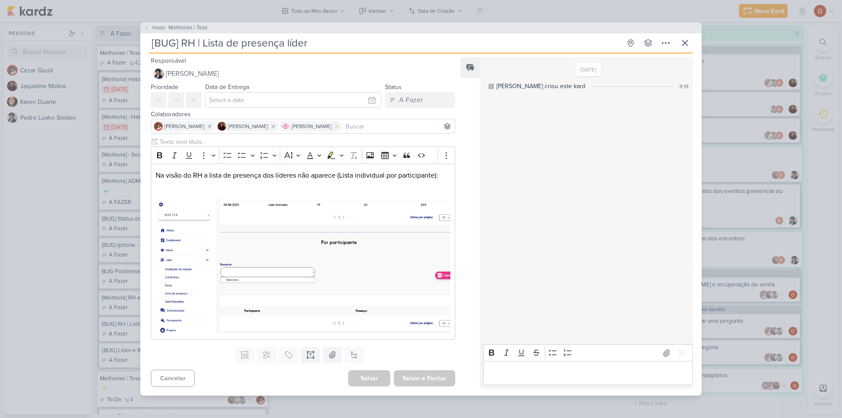
click at [334, 127] on icon at bounding box center [337, 126] width 6 height 6
click at [326, 126] on input at bounding box center [366, 126] width 173 height 11
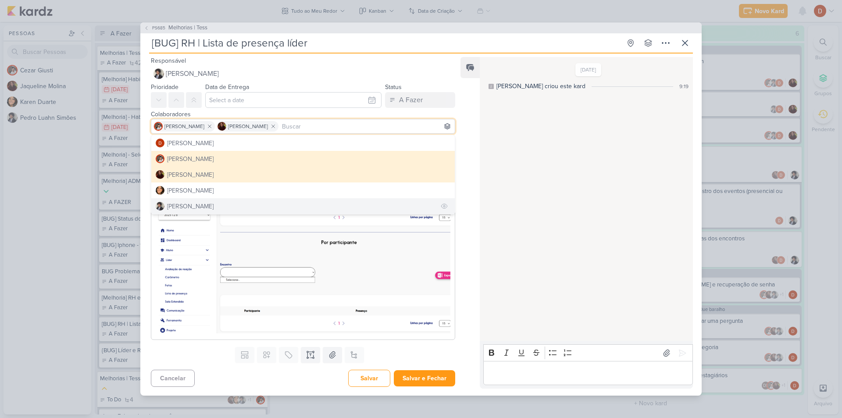
click at [230, 202] on button "[PERSON_NAME]" at bounding box center [302, 206] width 303 height 16
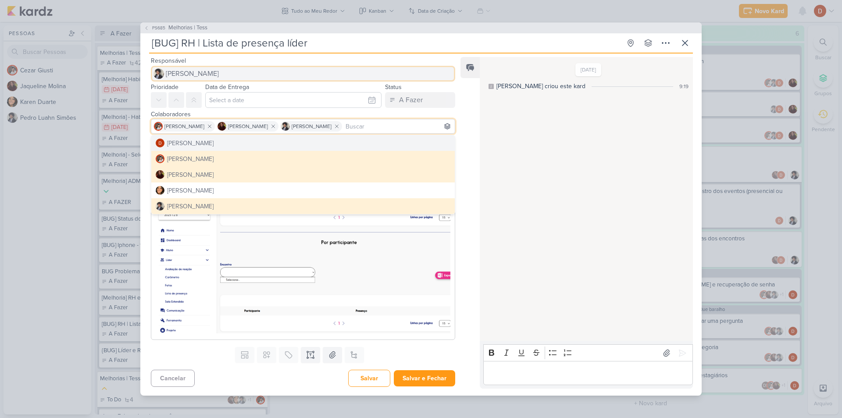
click at [198, 75] on span "[PERSON_NAME]" at bounding box center [192, 73] width 53 height 11
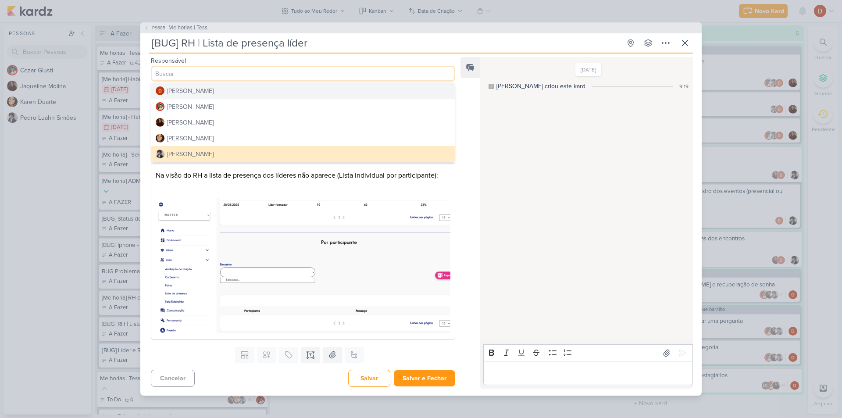
click at [201, 93] on div "[PERSON_NAME]" at bounding box center [190, 90] width 46 height 9
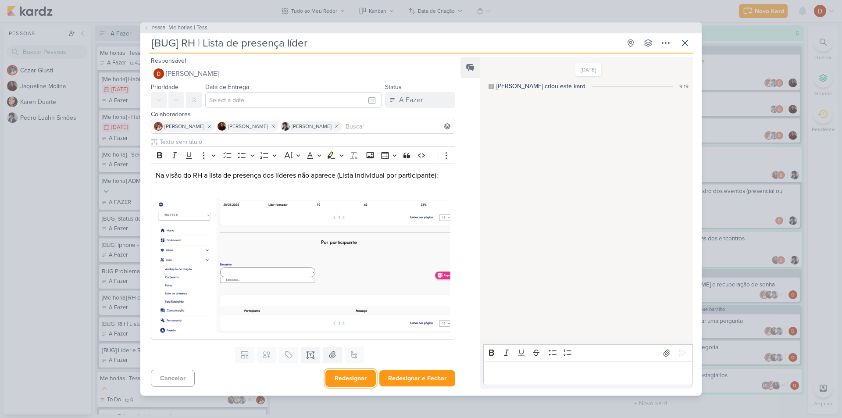
click at [343, 378] on button "Redesignar" at bounding box center [350, 378] width 50 height 17
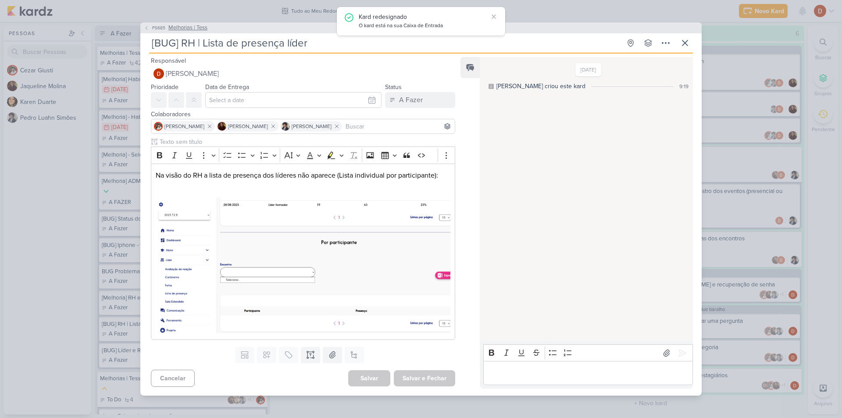
click at [155, 29] on span "PS685" at bounding box center [159, 28] width 16 height 7
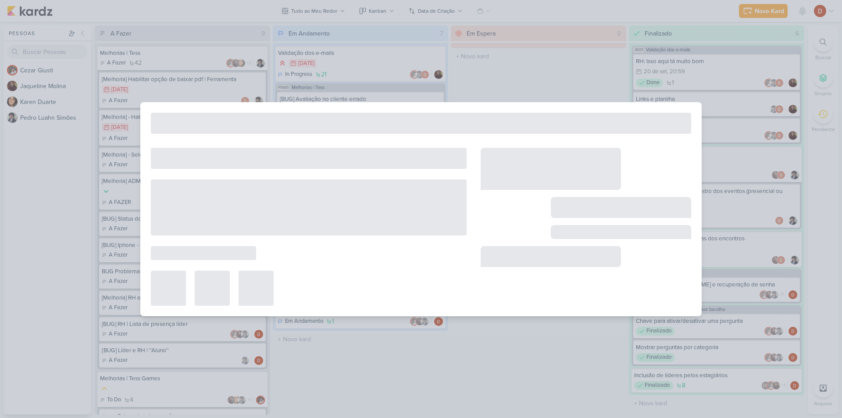
type input "Melhorias | Tess"
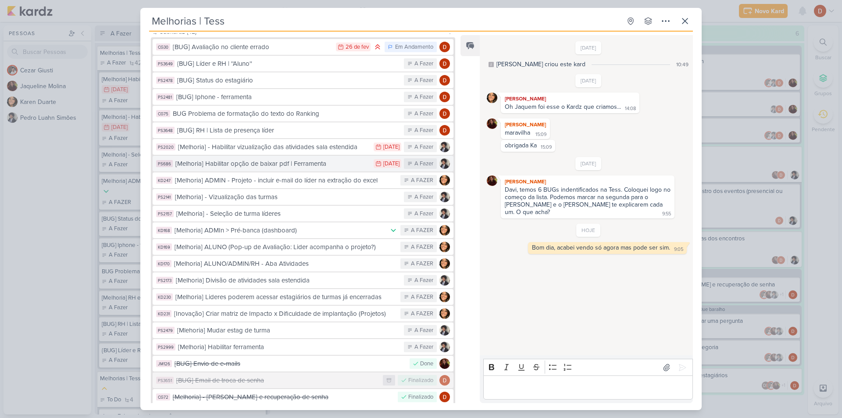
scroll to position [132, 0]
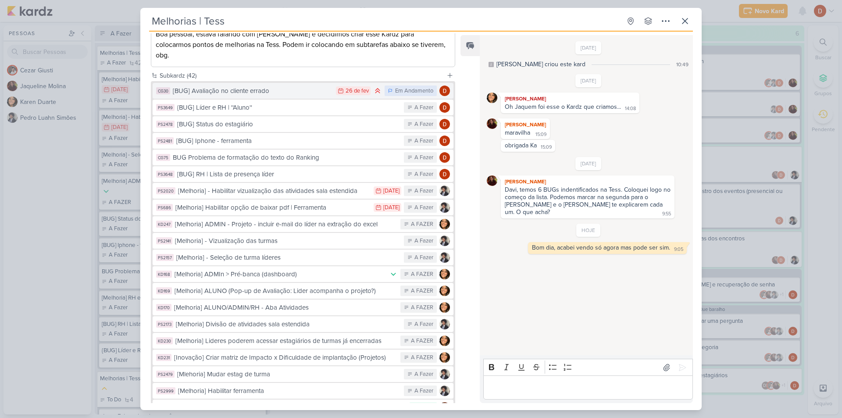
click at [249, 86] on div "[BUG] Avaliação no cliente errado" at bounding box center [252, 91] width 159 height 10
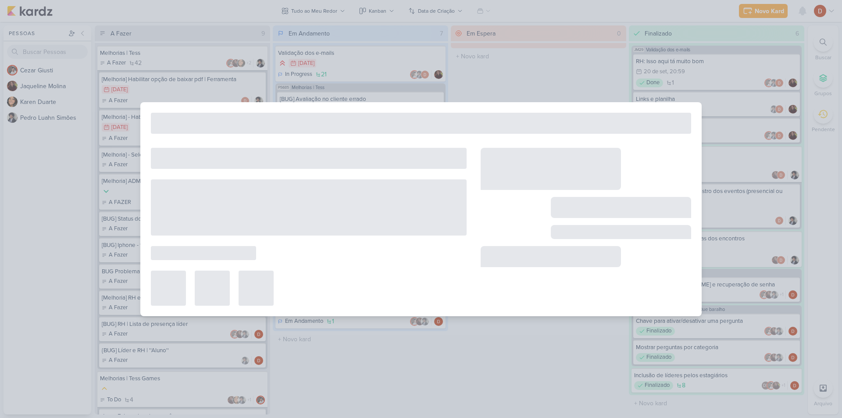
type input "[BUG] Avaliação no cliente errado"
type input "[DATE] 23:59"
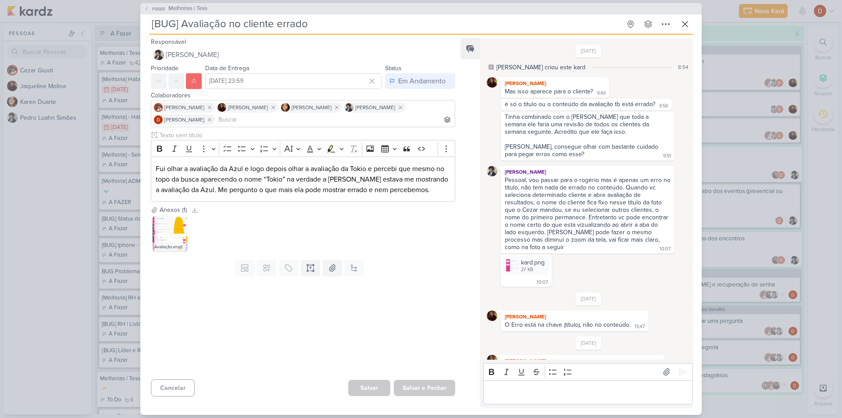
scroll to position [160, 0]
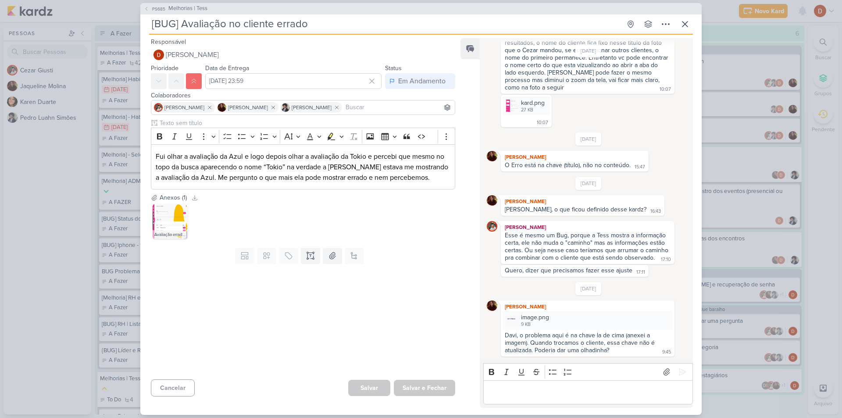
click at [149, 4] on div "PS685 Melhorias | Tess" at bounding box center [420, 8] width 561 height 11
click at [153, 7] on span "PS685" at bounding box center [159, 9] width 16 height 7
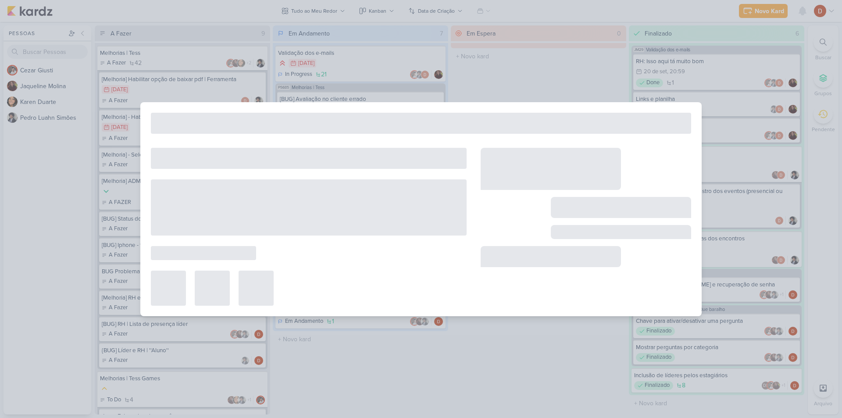
type input "Melhorias | Tess"
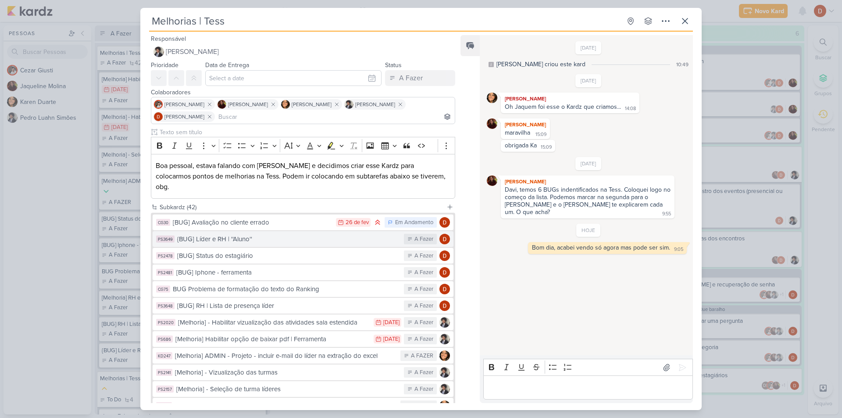
click at [228, 234] on div "{BUG] Líder e RH | ''Aluno''" at bounding box center [288, 239] width 222 height 10
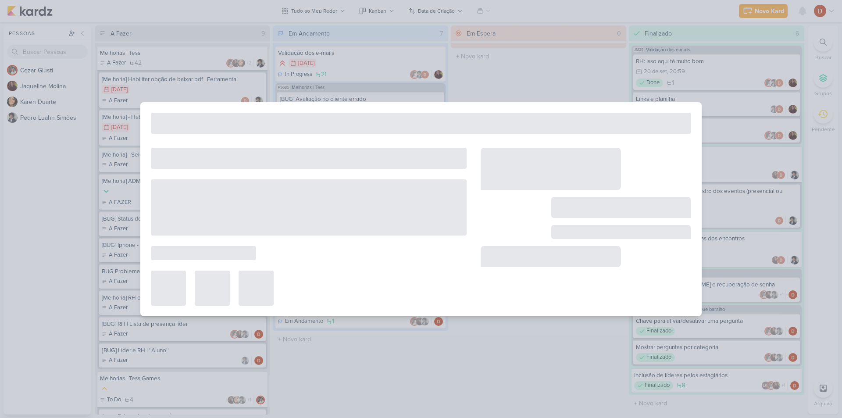
type input "{BUG] Líder e RH | ''Aluno''"
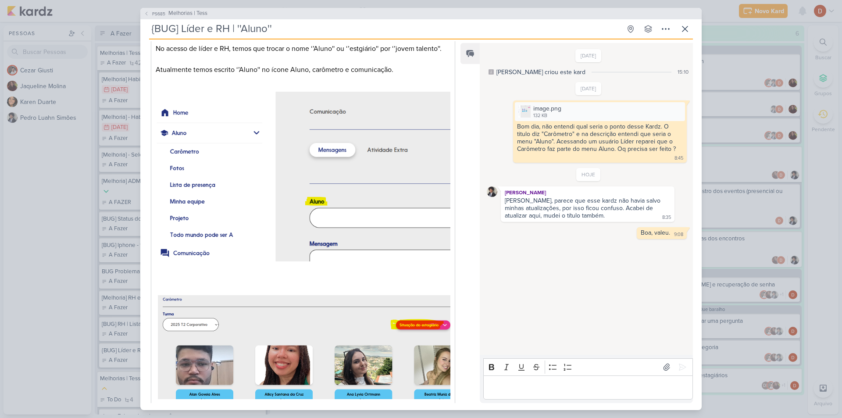
scroll to position [62, 0]
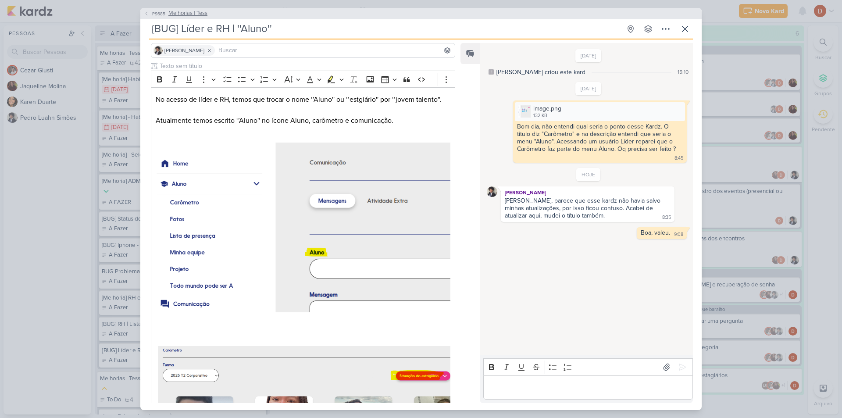
click at [157, 14] on span "PS685" at bounding box center [159, 14] width 16 height 7
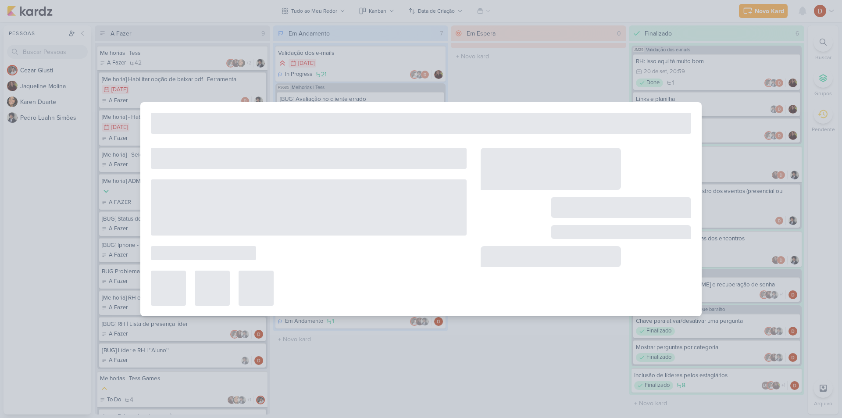
type input "Melhorias | Tess"
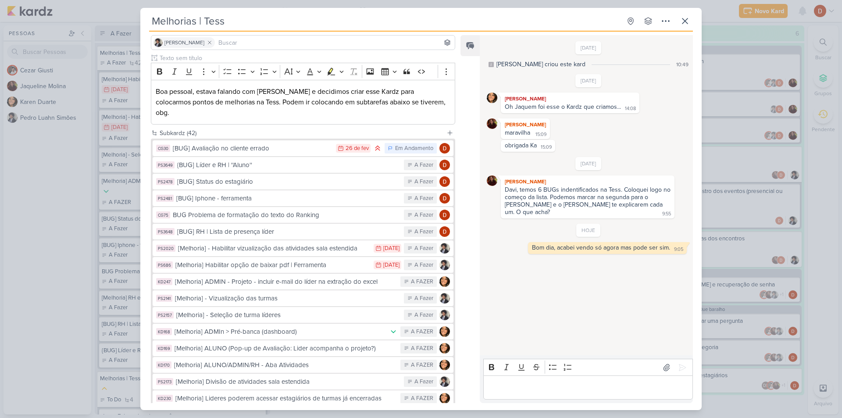
scroll to position [0, 0]
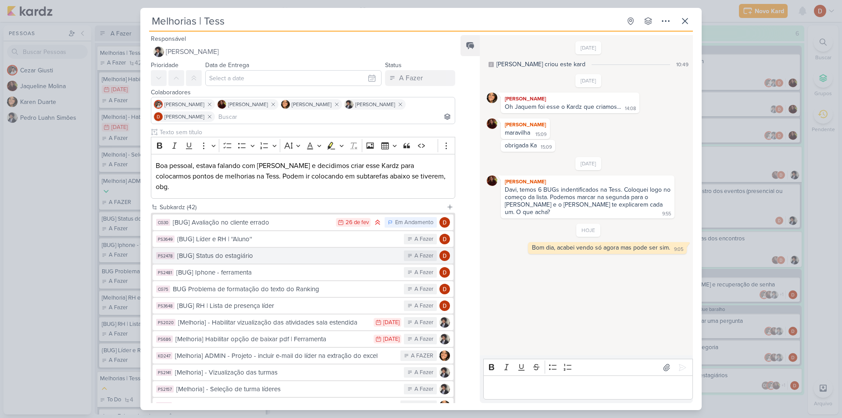
click at [221, 251] on div "[BUG] Status do estagiário" at bounding box center [288, 256] width 222 height 10
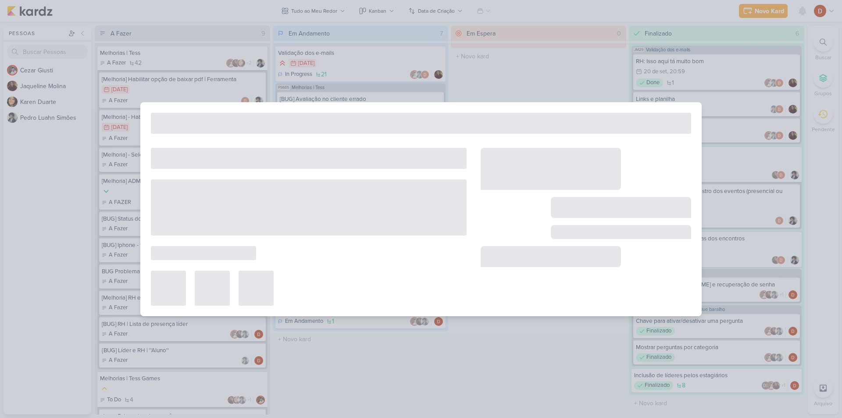
type input "[BUG] Status do estagiário"
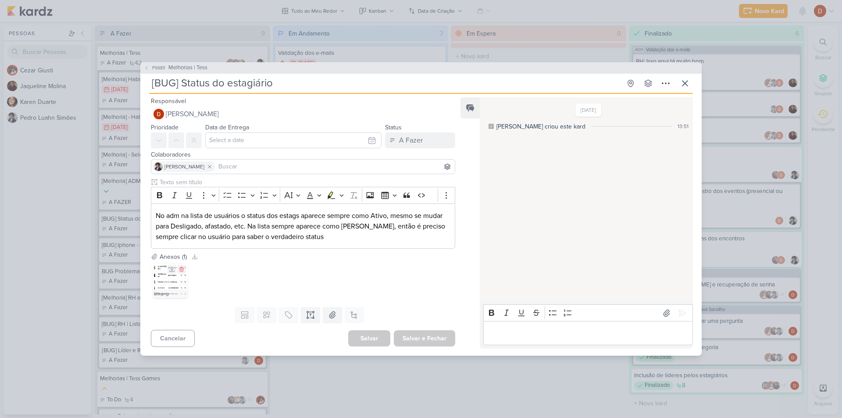
click at [159, 273] on img at bounding box center [170, 280] width 35 height 35
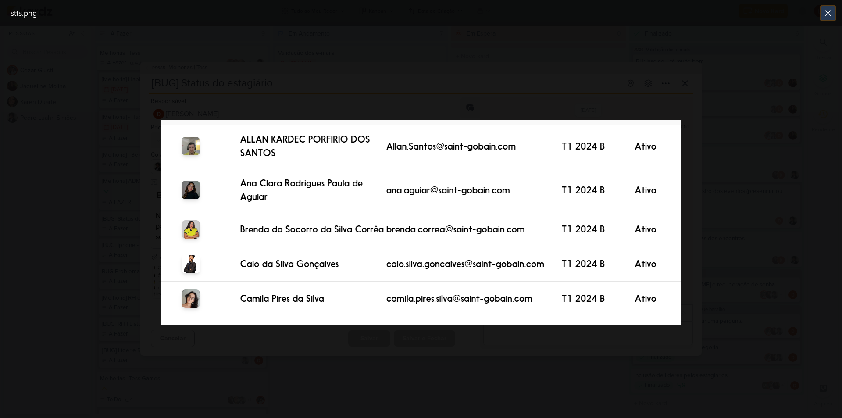
click at [824, 11] on icon at bounding box center [828, 13] width 11 height 11
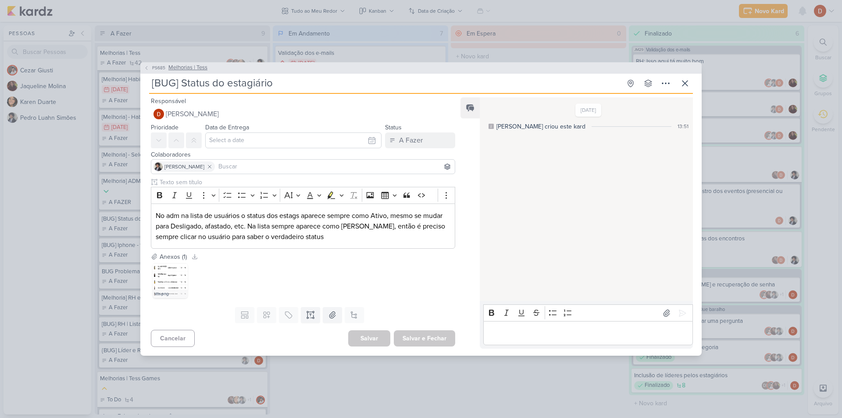
click at [151, 68] on span "PS685" at bounding box center [159, 67] width 16 height 7
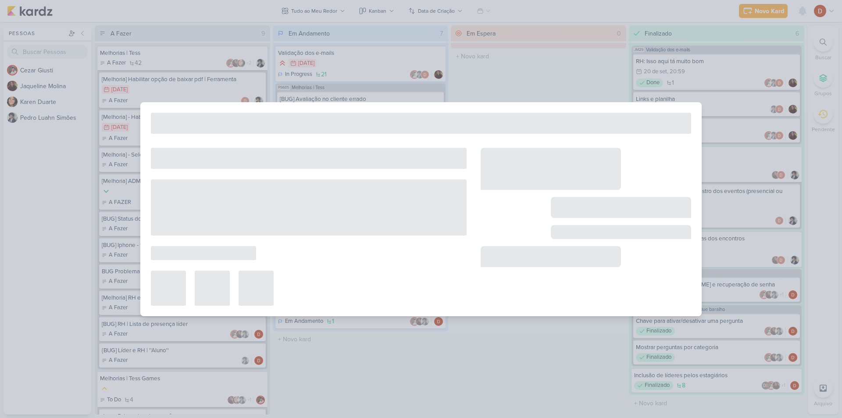
type input "Melhorias | Tess"
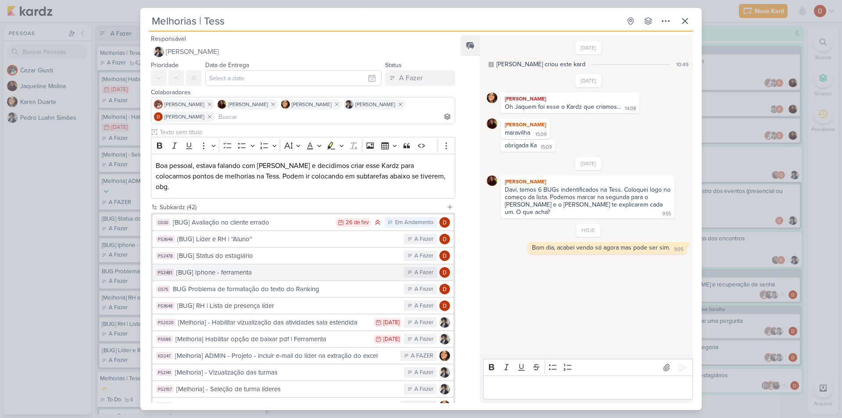
click at [235, 268] on div "[BUG] Iphone - ferramenta" at bounding box center [287, 273] width 223 height 10
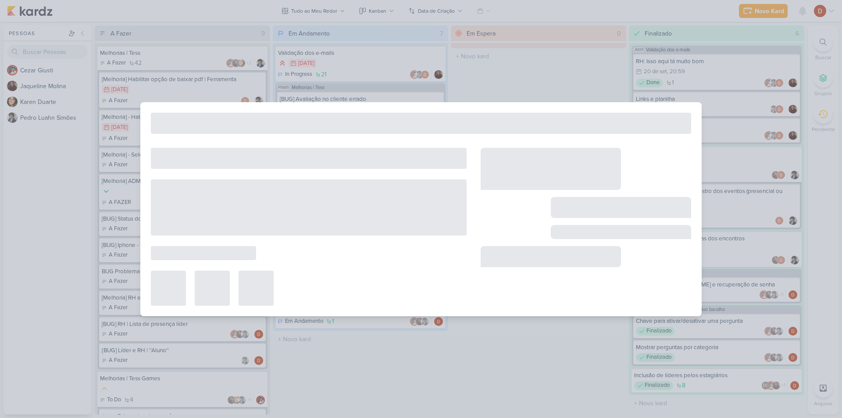
type input "[BUG] Iphone - ferramenta"
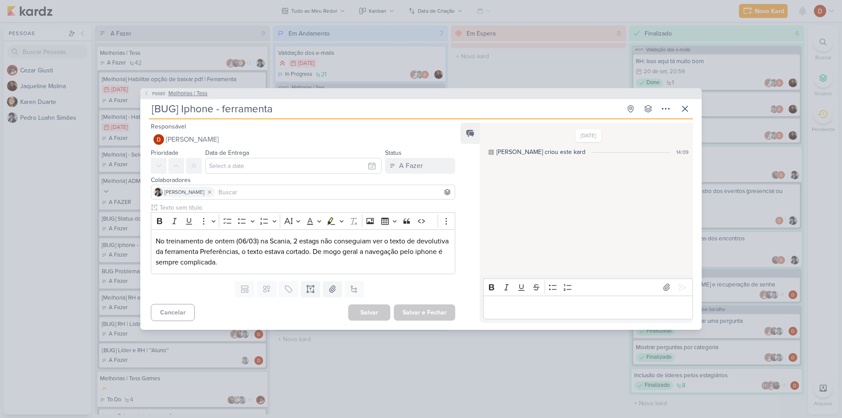
click at [150, 96] on button "PS685 Melhorias | Tess" at bounding box center [176, 93] width 64 height 9
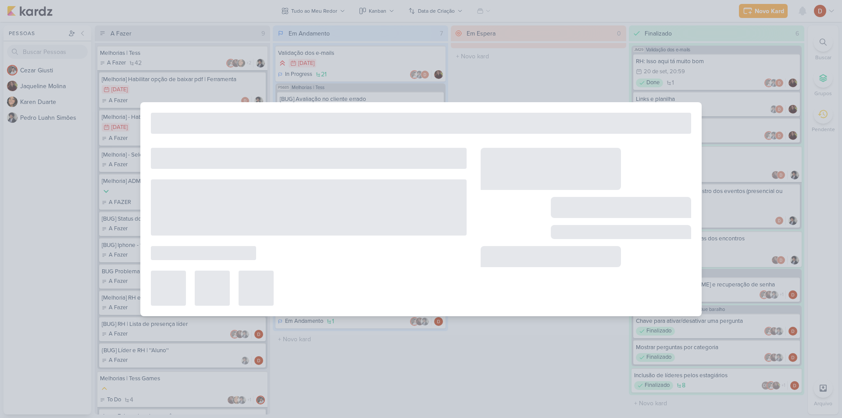
type input "Melhorias | Tess"
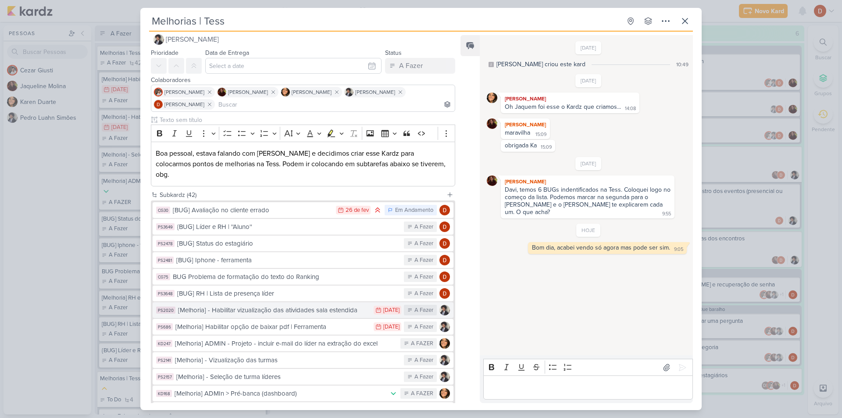
scroll to position [44, 0]
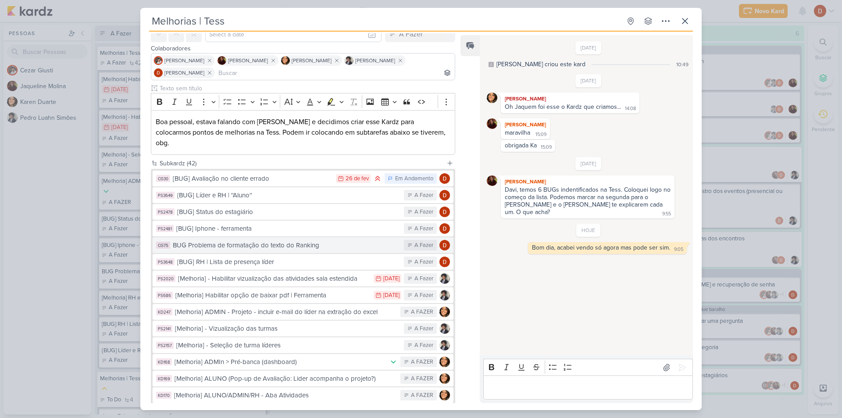
click at [241, 240] on div "BUG Problema de formatação do texto do Ranking" at bounding box center [286, 245] width 227 height 10
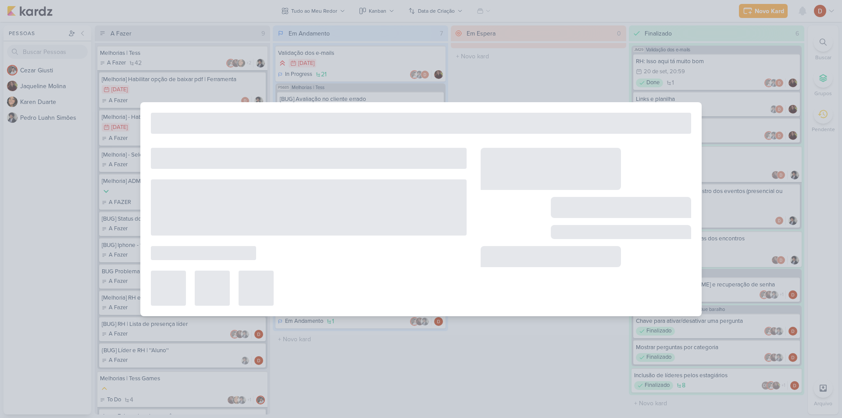
type input "BUG Problema de formatação do texto do Ranking"
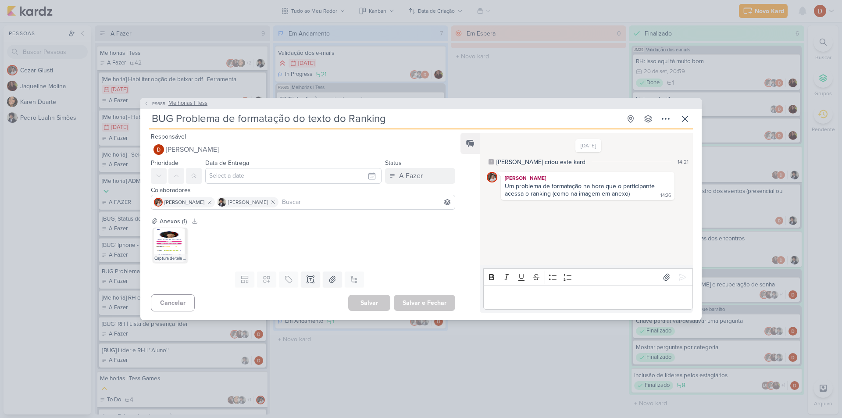
click at [154, 102] on span "PS685" at bounding box center [159, 103] width 16 height 7
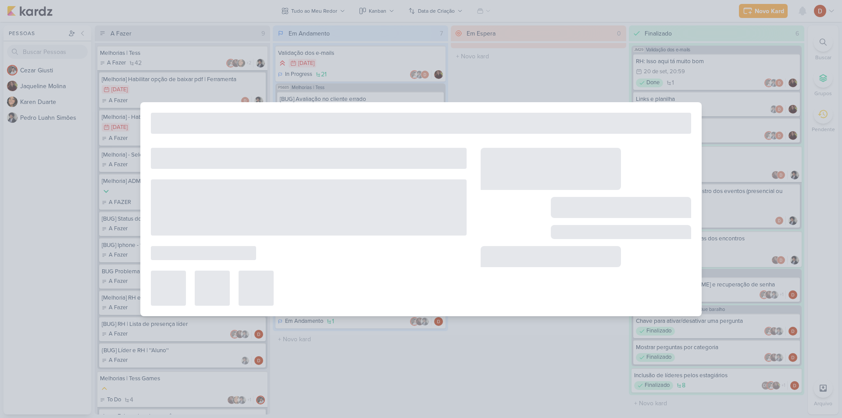
type input "Melhorias | Tess"
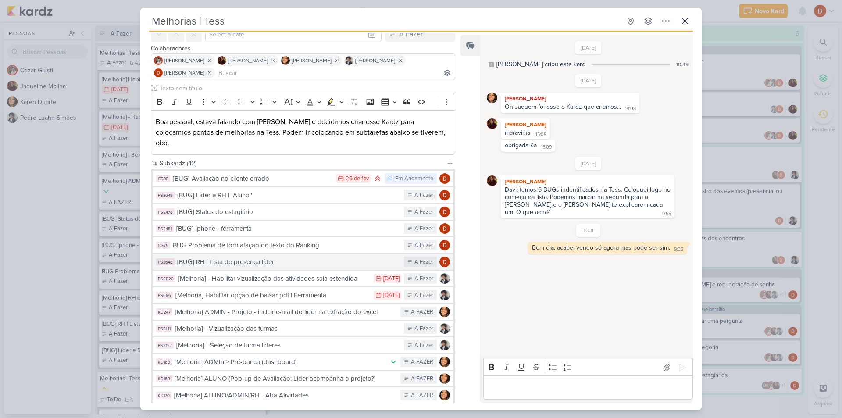
click at [235, 257] on div "[BUG] RH | Lista de presença líder" at bounding box center [288, 262] width 222 height 10
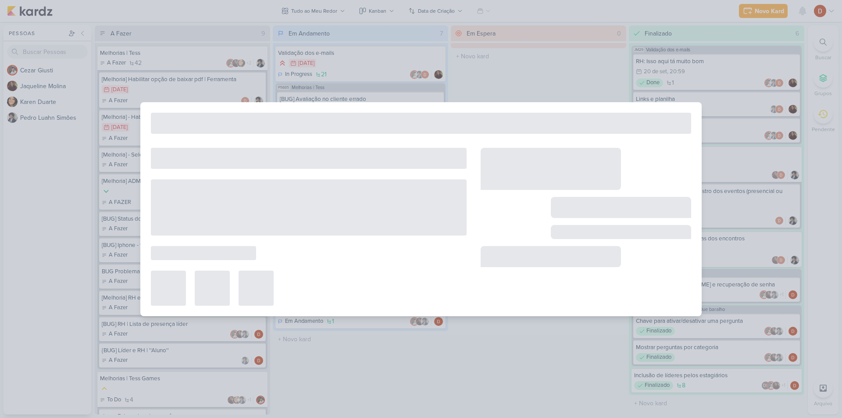
type input "[BUG] RH | Lista de presença líder"
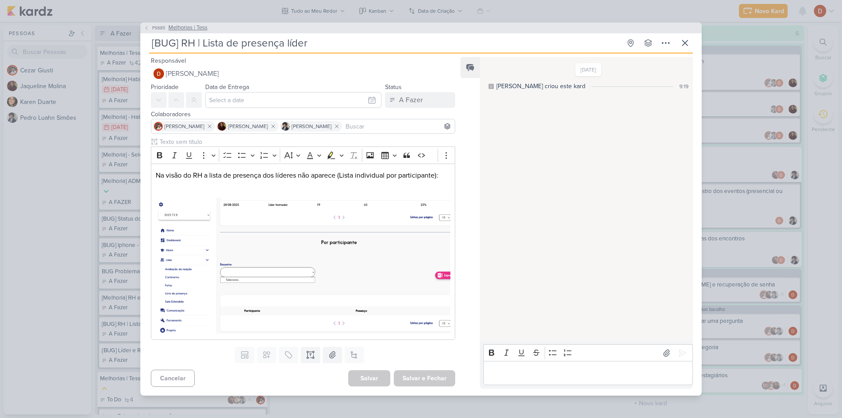
click at [160, 30] on span "PS685" at bounding box center [159, 28] width 16 height 7
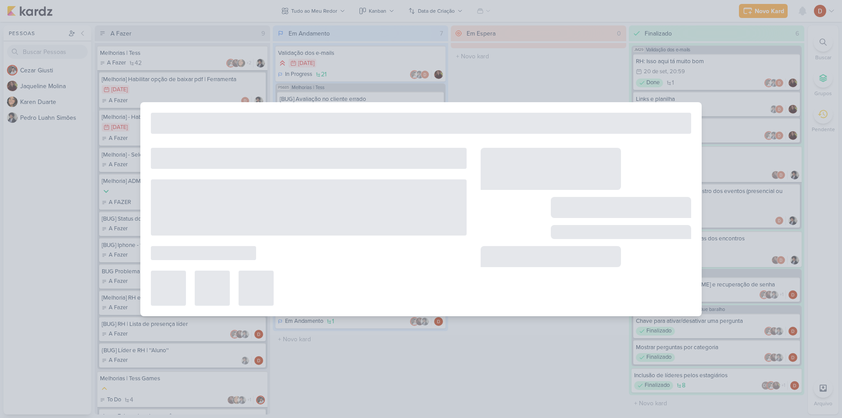
type input "Melhorias | Tess"
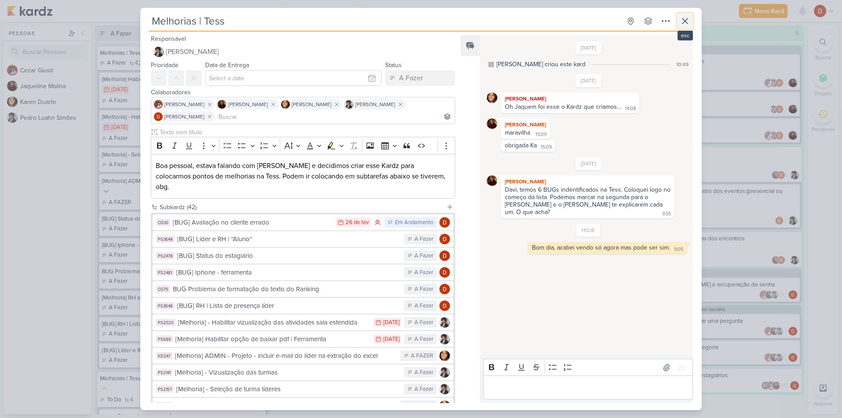
click at [684, 25] on icon at bounding box center [685, 21] width 11 height 11
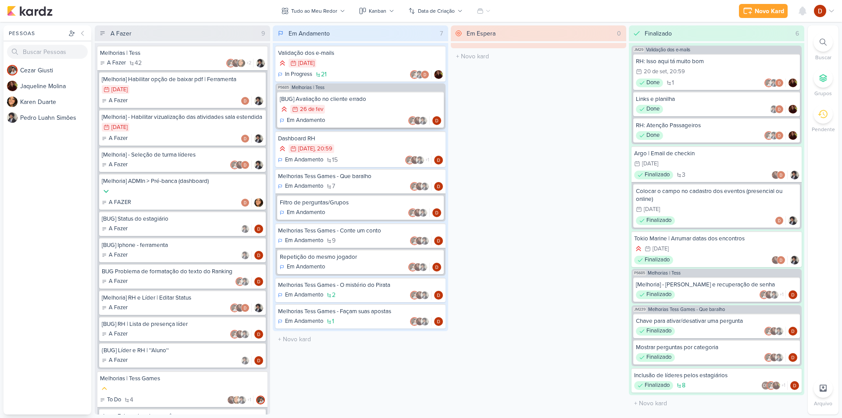
click at [386, 101] on div "[BUG] Avaliação no cliente errado" at bounding box center [360, 99] width 161 height 8
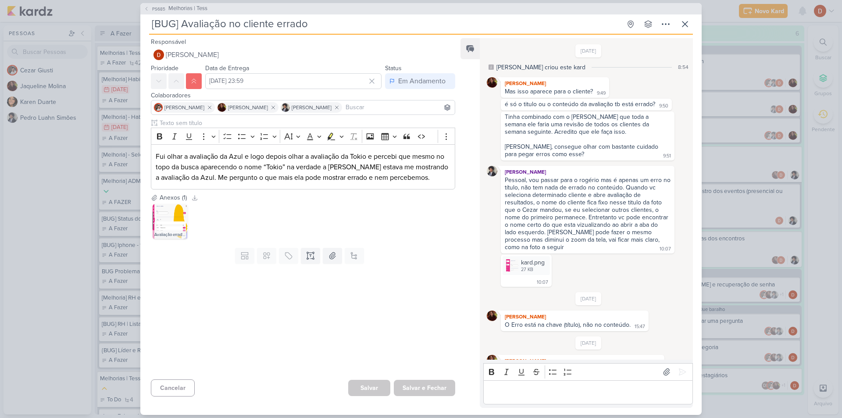
scroll to position [160, 0]
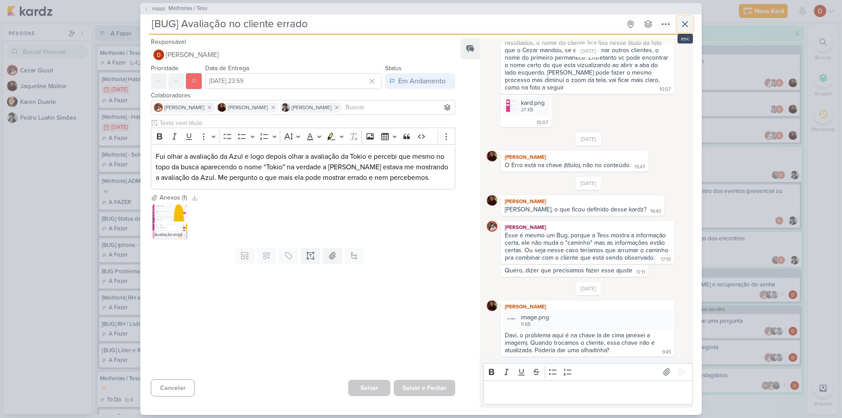
click at [686, 23] on icon at bounding box center [684, 23] width 5 height 5
